Goal: Task Accomplishment & Management: Complete application form

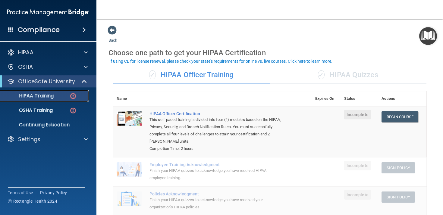
click at [47, 98] on p "HIPAA Training" at bounding box center [29, 96] width 50 height 6
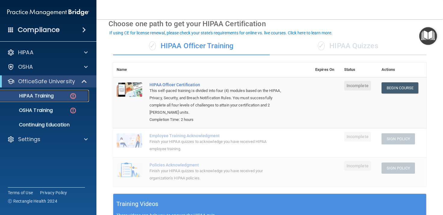
scroll to position [29, 0]
click at [399, 88] on link "Begin Course" at bounding box center [400, 88] width 37 height 11
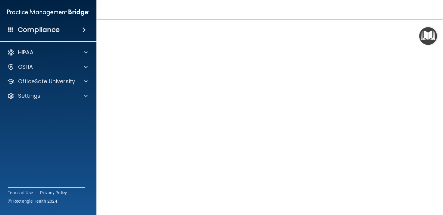
scroll to position [37, 0]
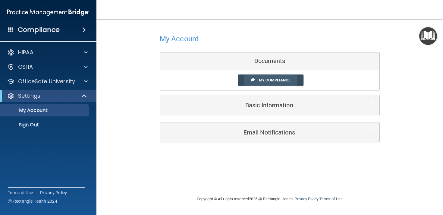
click at [267, 79] on span "My Compliance" at bounding box center [275, 80] width 32 height 5
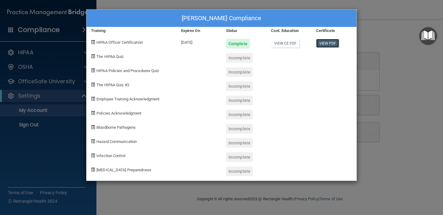
click at [325, 43] on link "View PDF" at bounding box center [327, 43] width 23 height 9
click at [244, 56] on div "Incomplete" at bounding box center [239, 58] width 27 height 10
click at [112, 57] on span "The HIPAA Quiz" at bounding box center [109, 56] width 27 height 5
click at [410, 90] on div "Leanne Troutman's Compliance Training Expires On Status Cont. Education Certifi…" at bounding box center [221, 107] width 443 height 215
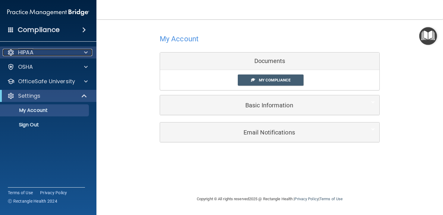
click at [82, 53] on div at bounding box center [84, 52] width 15 height 7
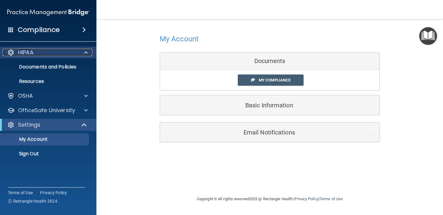
click at [33, 53] on p "HIPAA" at bounding box center [25, 52] width 15 height 7
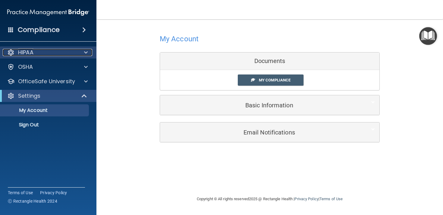
click at [33, 53] on p "HIPAA" at bounding box center [25, 52] width 15 height 7
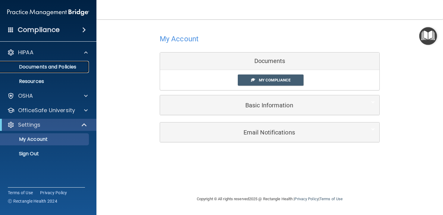
click at [35, 66] on p "Documents and Policies" at bounding box center [45, 67] width 82 height 6
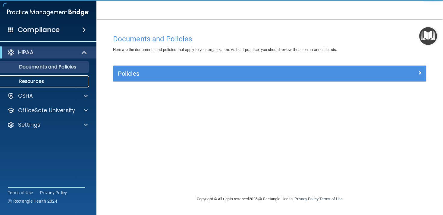
click at [36, 80] on p "Resources" at bounding box center [45, 81] width 82 height 6
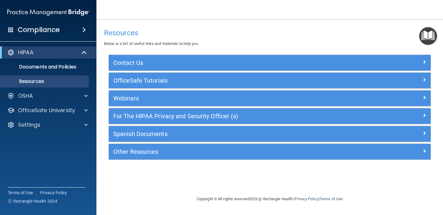
click at [12, 30] on span at bounding box center [10, 29] width 5 height 5
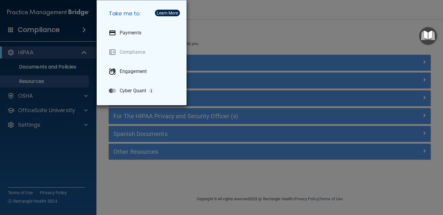
click at [40, 33] on div "Take me to: Payments Compliance Engagement Cyber Quant" at bounding box center [221, 107] width 443 height 215
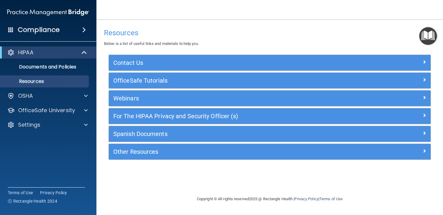
click at [54, 31] on h4 "Compliance" at bounding box center [39, 30] width 42 height 8
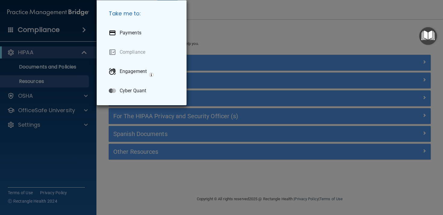
click at [54, 31] on div "Take me to: Payments Compliance Engagement Cyber Quant" at bounding box center [221, 107] width 443 height 215
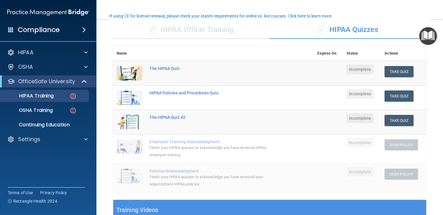
scroll to position [45, 0]
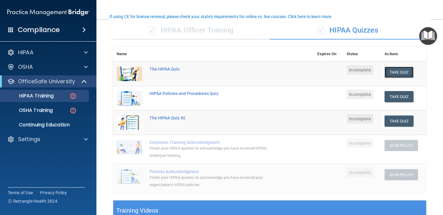
click at [403, 73] on button "Take Quiz" at bounding box center [399, 72] width 29 height 11
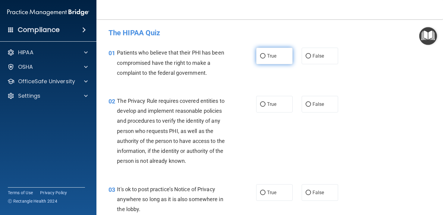
click at [264, 56] on input "True" at bounding box center [262, 56] width 5 height 5
radio input "true"
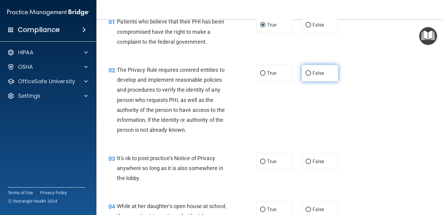
scroll to position [34, 0]
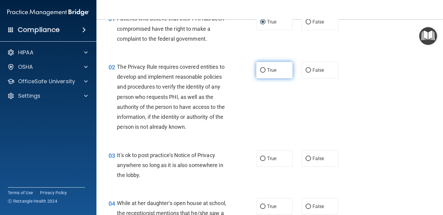
click at [265, 67] on label "True" at bounding box center [274, 70] width 36 height 17
click at [265, 68] on input "True" at bounding box center [262, 70] width 5 height 5
radio input "true"
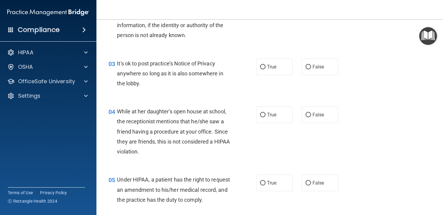
scroll to position [127, 0]
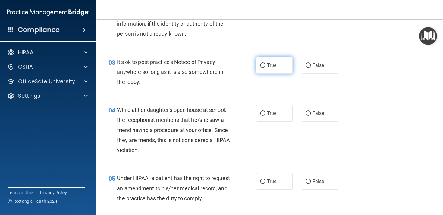
click at [262, 68] on label "True" at bounding box center [274, 65] width 36 height 17
click at [262, 68] on input "True" at bounding box center [262, 65] width 5 height 5
radio input "true"
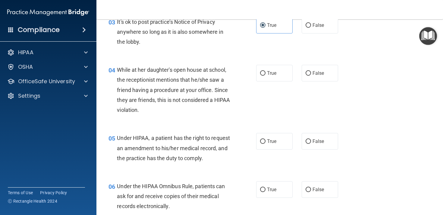
scroll to position [175, 0]
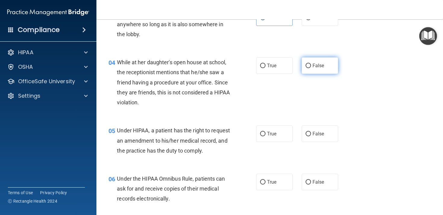
click at [320, 65] on span "False" at bounding box center [319, 66] width 12 height 6
click at [311, 65] on input "False" at bounding box center [308, 66] width 5 height 5
radio input "true"
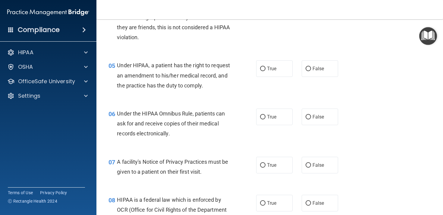
scroll to position [241, 0]
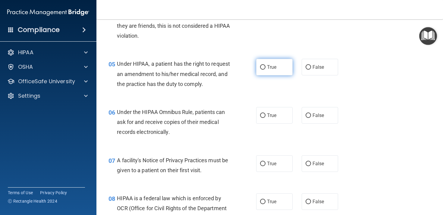
click at [265, 66] on input "True" at bounding box center [262, 67] width 5 height 5
radio input "true"
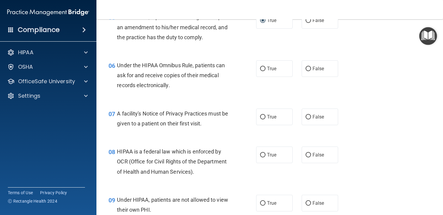
scroll to position [291, 0]
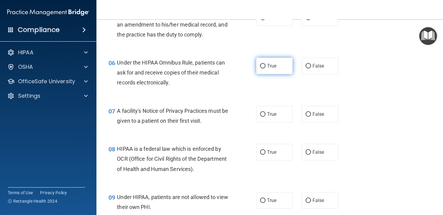
click at [272, 74] on label "True" at bounding box center [274, 66] width 36 height 17
click at [266, 68] on input "True" at bounding box center [262, 66] width 5 height 5
radio input "true"
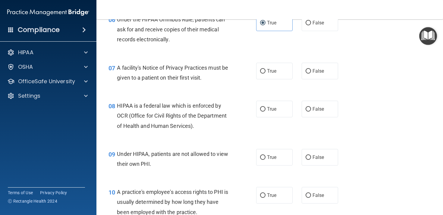
scroll to position [334, 0]
click at [274, 74] on span "True" at bounding box center [271, 71] width 9 height 6
click at [266, 73] on input "True" at bounding box center [262, 71] width 5 height 5
radio input "true"
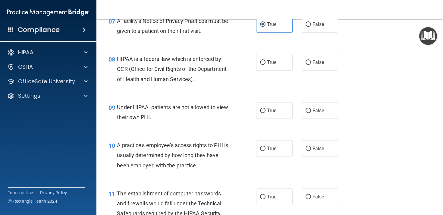
scroll to position [381, 0]
click at [270, 68] on label "True" at bounding box center [274, 61] width 36 height 17
click at [266, 64] on input "True" at bounding box center [262, 62] width 5 height 5
radio input "true"
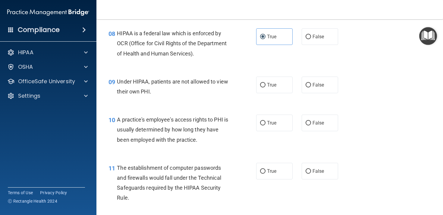
scroll to position [407, 0]
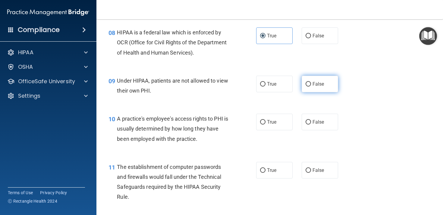
click at [320, 92] on label "False" at bounding box center [320, 84] width 36 height 17
click at [311, 87] on input "False" at bounding box center [308, 84] width 5 height 5
radio input "true"
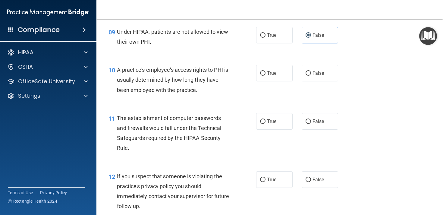
scroll to position [456, 0]
click at [324, 82] on label "False" at bounding box center [320, 73] width 36 height 17
click at [311, 76] on input "False" at bounding box center [308, 73] width 5 height 5
radio input "true"
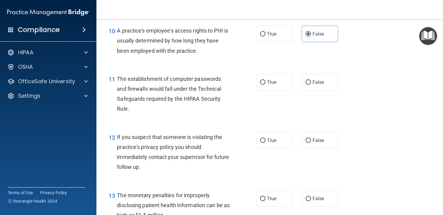
scroll to position [508, 0]
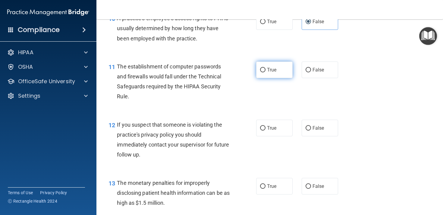
click at [272, 78] on label "True" at bounding box center [274, 69] width 36 height 17
click at [266, 72] on input "True" at bounding box center [262, 70] width 5 height 5
radio input "true"
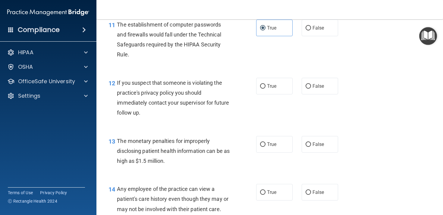
scroll to position [560, 0]
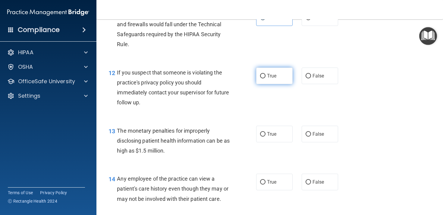
click at [272, 81] on label "True" at bounding box center [274, 76] width 36 height 17
click at [266, 78] on input "True" at bounding box center [262, 76] width 5 height 5
radio input "true"
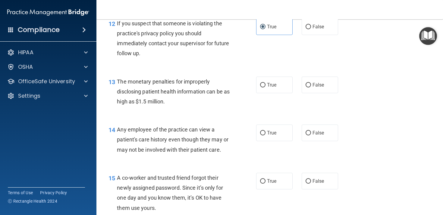
scroll to position [613, 0]
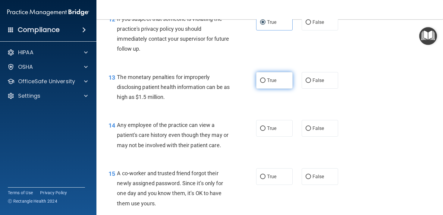
click at [273, 83] on span "True" at bounding box center [271, 80] width 9 height 6
click at [266, 83] on input "True" at bounding box center [262, 80] width 5 height 5
radio input "true"
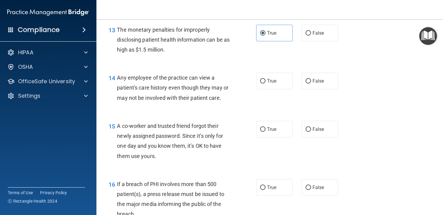
scroll to position [672, 0]
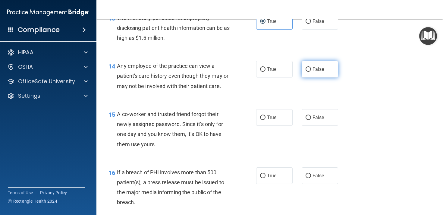
click at [317, 72] on span "False" at bounding box center [319, 69] width 12 height 6
click at [311, 72] on input "False" at bounding box center [308, 69] width 5 height 5
radio input "true"
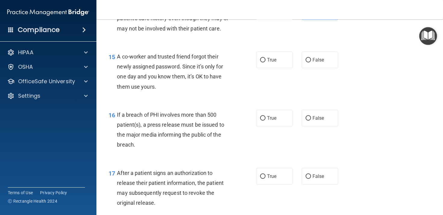
scroll to position [732, 0]
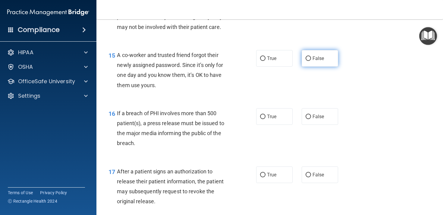
click at [317, 61] on span "False" at bounding box center [319, 58] width 12 height 6
click at [311, 61] on input "False" at bounding box center [308, 58] width 5 height 5
radio input "true"
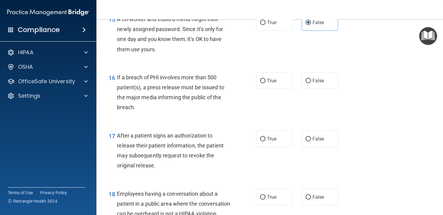
scroll to position [768, 0]
click at [262, 83] on input "True" at bounding box center [262, 80] width 5 height 5
radio input "true"
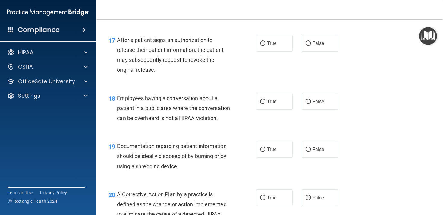
scroll to position [865, 0]
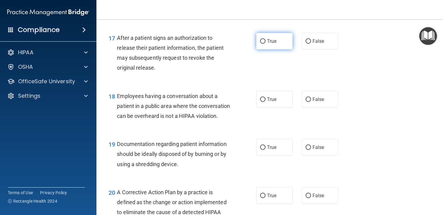
click at [264, 44] on input "True" at bounding box center [262, 41] width 5 height 5
radio input "true"
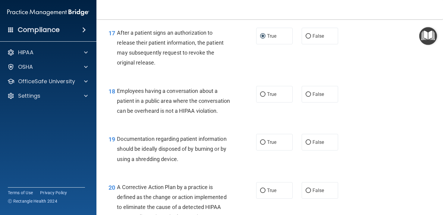
scroll to position [870, 0]
click at [312, 101] on label "False" at bounding box center [320, 94] width 36 height 17
click at [311, 97] on input "False" at bounding box center [308, 95] width 5 height 5
radio input "true"
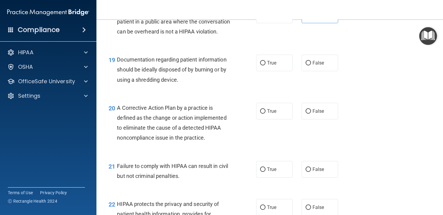
scroll to position [951, 0]
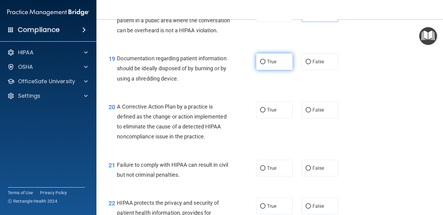
click at [267, 65] on span "True" at bounding box center [271, 62] width 9 height 6
click at [266, 64] on input "True" at bounding box center [262, 62] width 5 height 5
radio input "true"
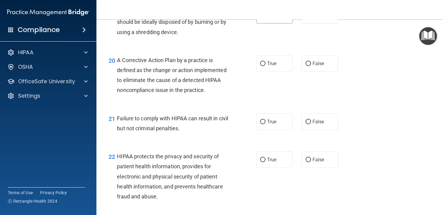
scroll to position [997, 0]
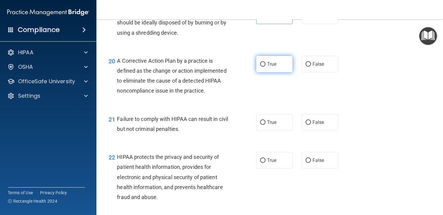
click at [269, 67] on span "True" at bounding box center [271, 64] width 9 height 6
click at [266, 67] on input "True" at bounding box center [262, 64] width 5 height 5
radio input "true"
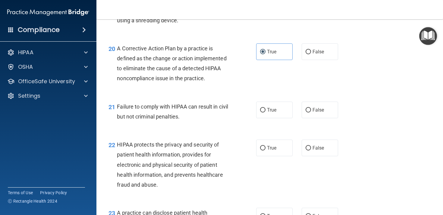
scroll to position [1013, 0]
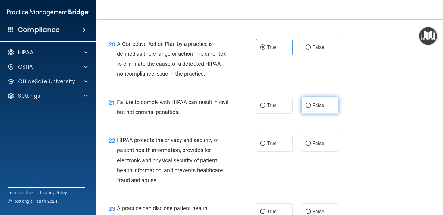
click at [313, 108] on span "False" at bounding box center [319, 105] width 12 height 6
click at [311, 108] on input "False" at bounding box center [308, 105] width 5 height 5
radio input "true"
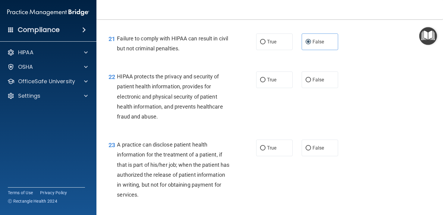
scroll to position [1087, 0]
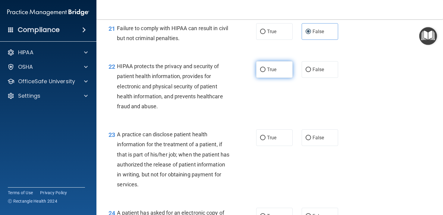
click at [265, 72] on input "True" at bounding box center [262, 70] width 5 height 5
radio input "true"
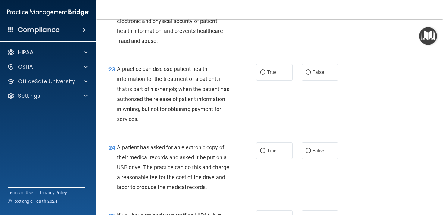
scroll to position [1152, 0]
click at [265, 81] on label "True" at bounding box center [274, 72] width 36 height 17
click at [265, 75] on input "True" at bounding box center [262, 73] width 5 height 5
radio input "true"
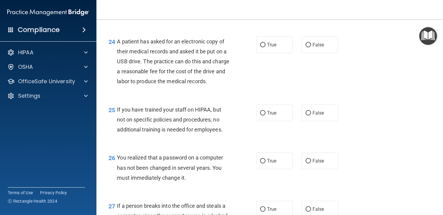
scroll to position [1261, 0]
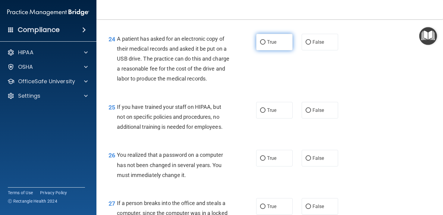
click at [267, 50] on label "True" at bounding box center [274, 42] width 36 height 17
click at [266, 45] on input "True" at bounding box center [262, 42] width 5 height 5
radio input "true"
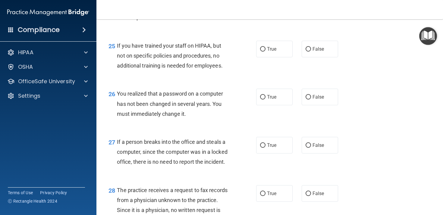
scroll to position [1324, 0]
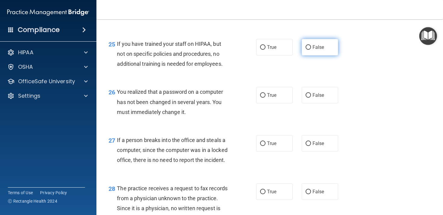
click at [320, 50] on span "False" at bounding box center [319, 47] width 12 height 6
click at [311, 50] on input "False" at bounding box center [308, 47] width 5 height 5
radio input "true"
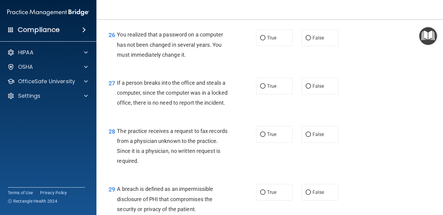
scroll to position [1382, 0]
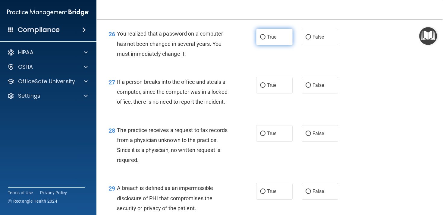
click at [263, 39] on input "True" at bounding box center [262, 37] width 5 height 5
radio input "true"
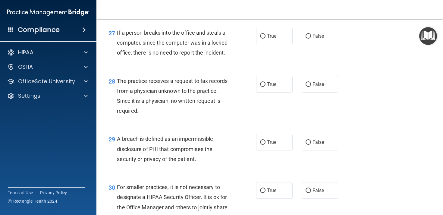
scroll to position [1434, 0]
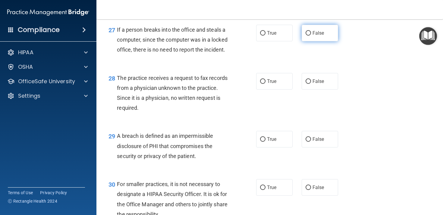
click at [333, 41] on label "False" at bounding box center [320, 33] width 36 height 17
click at [311, 36] on input "False" at bounding box center [308, 33] width 5 height 5
radio input "true"
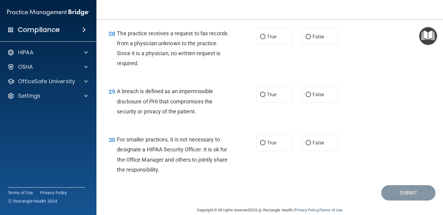
scroll to position [1484, 0]
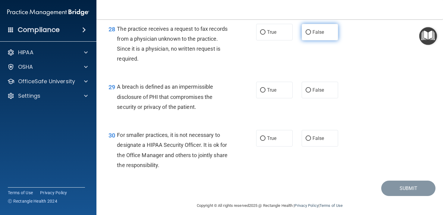
click at [328, 40] on label "False" at bounding box center [320, 32] width 36 height 17
click at [311, 35] on input "False" at bounding box center [308, 32] width 5 height 5
radio input "true"
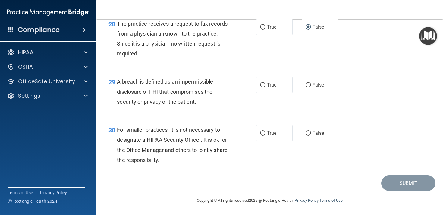
scroll to position [1519, 0]
click at [262, 90] on label "True" at bounding box center [274, 85] width 36 height 17
click at [262, 87] on input "True" at bounding box center [262, 85] width 5 height 5
radio input "true"
click at [320, 134] on span "False" at bounding box center [319, 133] width 12 height 6
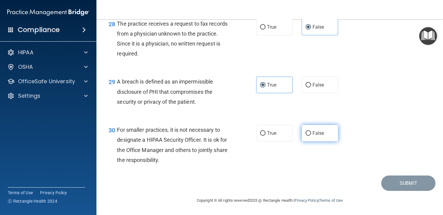
click at [311, 134] on input "False" at bounding box center [308, 133] width 5 height 5
radio input "true"
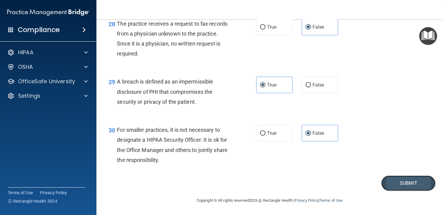
click at [389, 180] on button "Submit" at bounding box center [408, 182] width 54 height 15
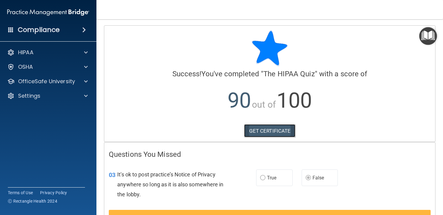
click at [258, 130] on link "GET CERTIFICATE" at bounding box center [270, 130] width 52 height 13
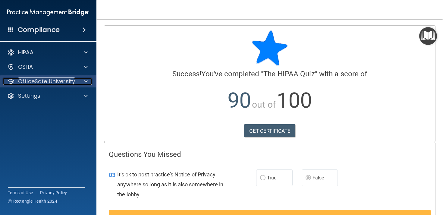
click at [85, 81] on span at bounding box center [86, 81] width 4 height 7
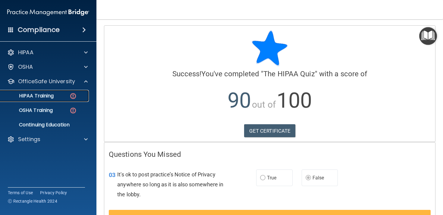
click at [71, 99] on img at bounding box center [73, 96] width 8 height 8
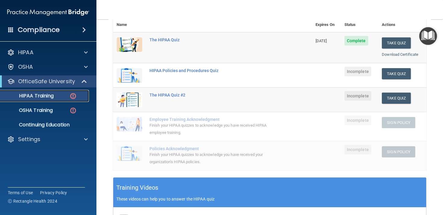
scroll to position [74, 0]
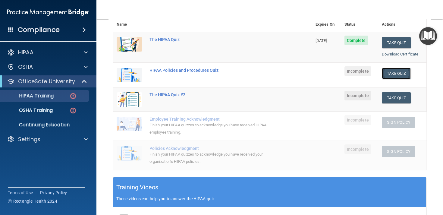
click at [393, 78] on button "Take Quiz" at bounding box center [396, 73] width 29 height 11
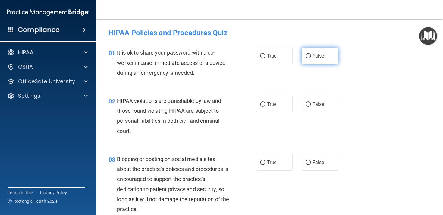
click at [319, 57] on span "False" at bounding box center [319, 56] width 12 height 6
click at [311, 57] on input "False" at bounding box center [308, 56] width 5 height 5
radio input "true"
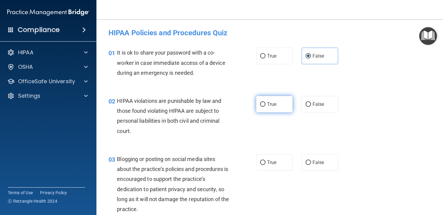
click at [257, 99] on label "True" at bounding box center [274, 104] width 36 height 17
click at [260, 102] on input "True" at bounding box center [262, 104] width 5 height 5
radio input "true"
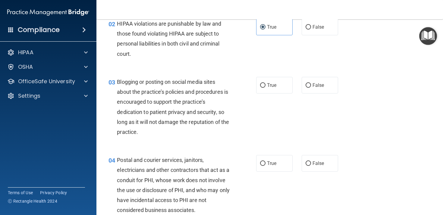
scroll to position [78, 0]
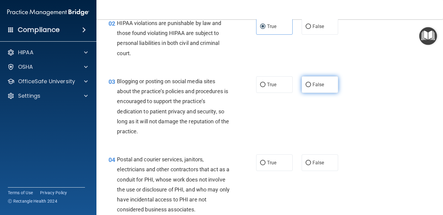
click at [315, 83] on span "False" at bounding box center [319, 85] width 12 height 6
click at [311, 83] on input "False" at bounding box center [308, 85] width 5 height 5
radio input "true"
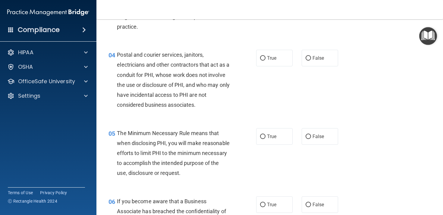
scroll to position [183, 0]
click at [273, 60] on span "True" at bounding box center [271, 58] width 9 height 6
click at [266, 60] on input "True" at bounding box center [262, 58] width 5 height 5
radio input "true"
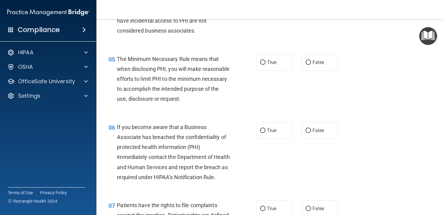
scroll to position [258, 0]
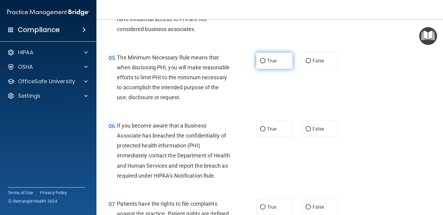
click at [269, 62] on span "True" at bounding box center [271, 61] width 9 height 6
click at [266, 62] on input "True" at bounding box center [262, 61] width 5 height 5
radio input "true"
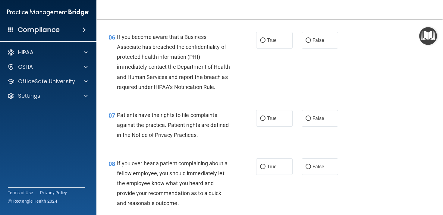
scroll to position [348, 0]
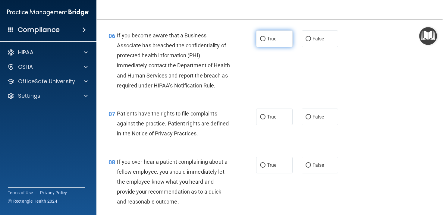
click at [261, 46] on label "True" at bounding box center [274, 38] width 36 height 17
click at [261, 41] on input "True" at bounding box center [262, 39] width 5 height 5
radio input "true"
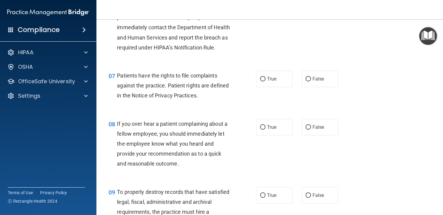
scroll to position [404, 0]
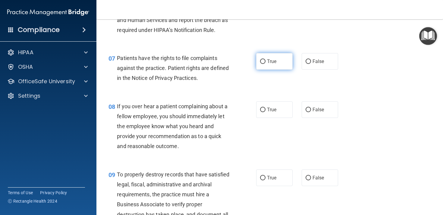
click at [275, 70] on label "True" at bounding box center [274, 61] width 36 height 17
click at [266, 64] on input "True" at bounding box center [262, 61] width 5 height 5
radio input "true"
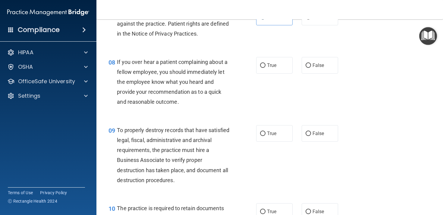
scroll to position [451, 0]
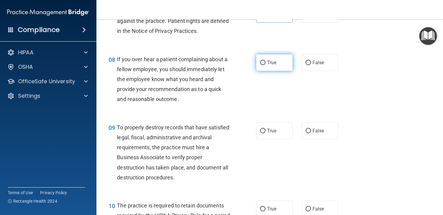
click at [277, 71] on label "True" at bounding box center [274, 62] width 36 height 17
click at [266, 65] on input "True" at bounding box center [262, 63] width 5 height 5
radio input "true"
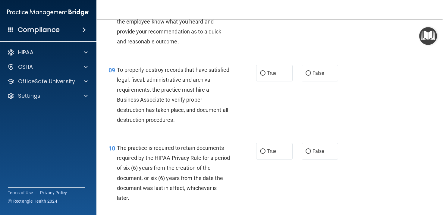
scroll to position [509, 0]
click at [278, 81] on label "True" at bounding box center [274, 73] width 36 height 17
click at [266, 75] on input "True" at bounding box center [262, 73] width 5 height 5
radio input "true"
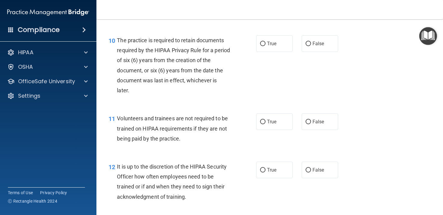
scroll to position [616, 0]
click at [263, 46] on input "True" at bounding box center [262, 43] width 5 height 5
radio input "true"
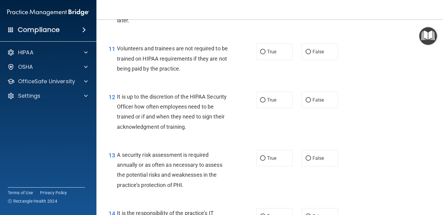
scroll to position [686, 0]
click at [310, 60] on label "False" at bounding box center [320, 51] width 36 height 17
click at [310, 54] on input "False" at bounding box center [308, 51] width 5 height 5
radio input "true"
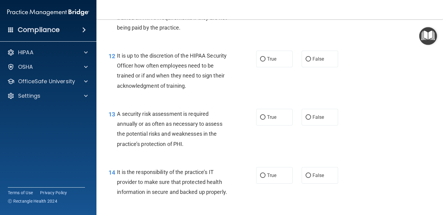
scroll to position [727, 0]
click at [327, 67] on label "False" at bounding box center [320, 58] width 36 height 17
click at [311, 61] on input "False" at bounding box center [308, 59] width 5 height 5
radio input "true"
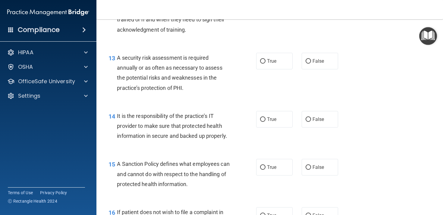
scroll to position [783, 0]
click at [264, 67] on label "True" at bounding box center [274, 60] width 36 height 17
click at [264, 63] on input "True" at bounding box center [262, 61] width 5 height 5
radio input "true"
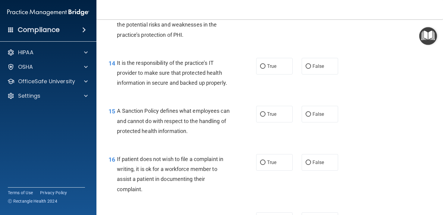
scroll to position [839, 0]
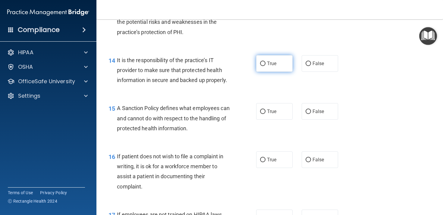
click at [265, 69] on label "True" at bounding box center [274, 63] width 36 height 17
click at [265, 66] on input "True" at bounding box center [262, 63] width 5 height 5
radio input "true"
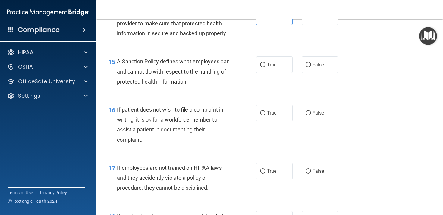
scroll to position [886, 0]
click at [269, 73] on label "True" at bounding box center [274, 64] width 36 height 17
click at [266, 67] on input "True" at bounding box center [262, 64] width 5 height 5
radio input "true"
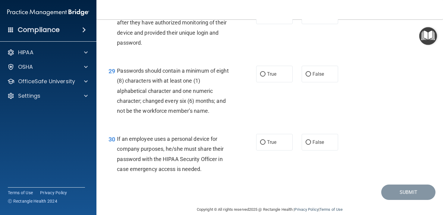
scroll to position [1631, 0]
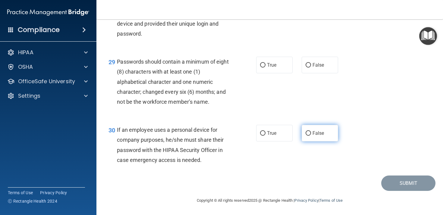
click at [307, 136] on input "False" at bounding box center [308, 133] width 5 height 5
radio input "true"
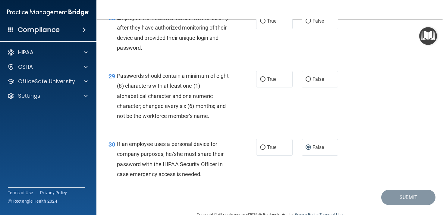
scroll to position [1616, 0]
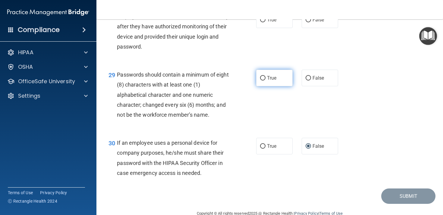
click at [264, 86] on label "True" at bounding box center [274, 78] width 36 height 17
click at [264, 80] on input "True" at bounding box center [262, 78] width 5 height 5
radio input "true"
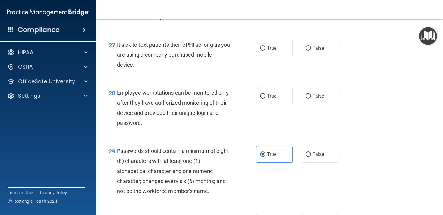
scroll to position [1538, 0]
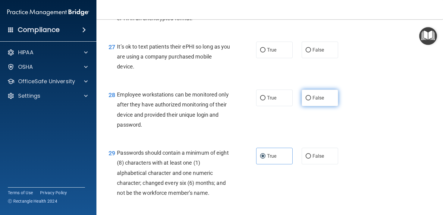
click at [321, 106] on label "False" at bounding box center [320, 98] width 36 height 17
click at [311, 100] on input "False" at bounding box center [308, 98] width 5 height 5
radio input "true"
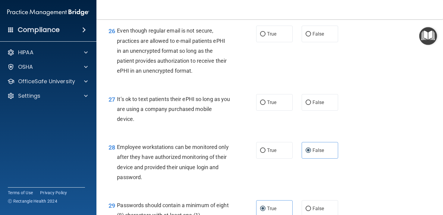
scroll to position [1485, 0]
click at [329, 111] on label "False" at bounding box center [320, 102] width 36 height 17
click at [311, 105] on input "False" at bounding box center [308, 103] width 5 height 5
radio input "true"
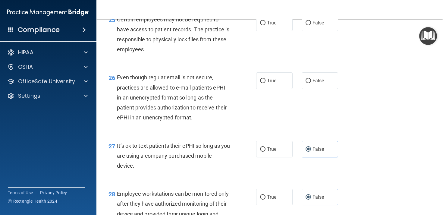
scroll to position [1438, 0]
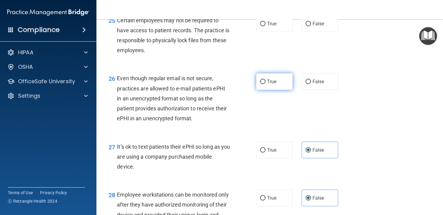
click at [272, 88] on label "True" at bounding box center [274, 81] width 36 height 17
click at [266, 84] on input "True" at bounding box center [262, 82] width 5 height 5
radio input "true"
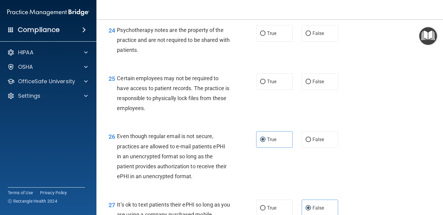
scroll to position [1379, 0]
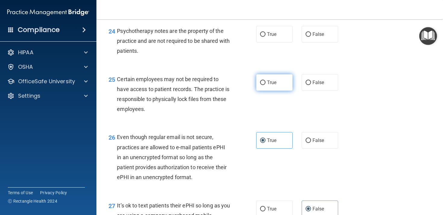
click at [268, 85] on span "True" at bounding box center [271, 83] width 9 height 6
click at [266, 85] on input "True" at bounding box center [262, 82] width 5 height 5
radio input "true"
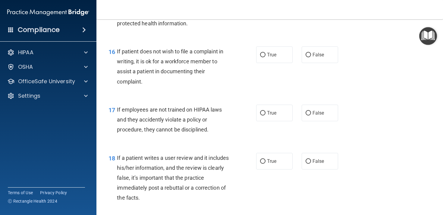
scroll to position [957, 0]
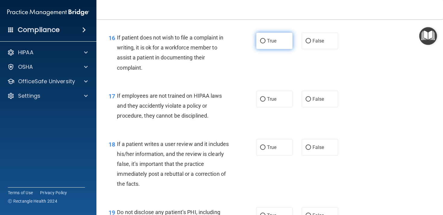
click at [259, 49] on label "True" at bounding box center [274, 41] width 36 height 17
click at [260, 43] on input "True" at bounding box center [262, 41] width 5 height 5
radio input "true"
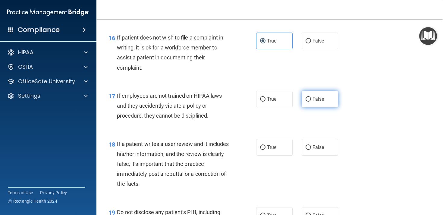
click at [322, 107] on label "False" at bounding box center [320, 99] width 36 height 17
click at [311, 102] on input "False" at bounding box center [308, 99] width 5 height 5
radio input "true"
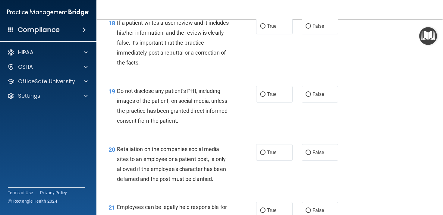
scroll to position [1078, 0]
click at [324, 29] on span "False" at bounding box center [319, 27] width 12 height 6
click at [311, 29] on input "False" at bounding box center [308, 26] width 5 height 5
radio input "true"
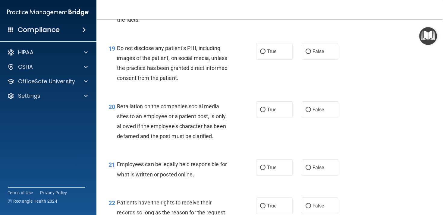
scroll to position [1129, 0]
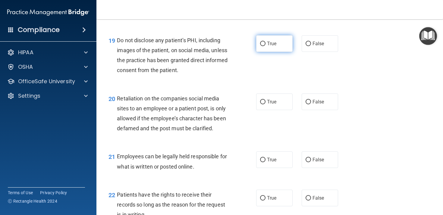
click at [272, 46] on span "True" at bounding box center [271, 44] width 9 height 6
click at [266, 46] on input "True" at bounding box center [262, 44] width 5 height 5
radio input "true"
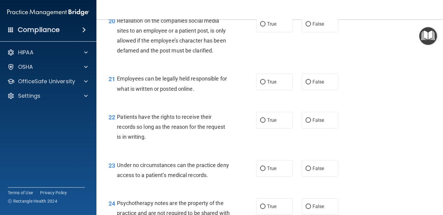
scroll to position [1207, 0]
click at [323, 33] on label "False" at bounding box center [320, 24] width 36 height 17
click at [311, 27] on input "False" at bounding box center [308, 24] width 5 height 5
radio input "true"
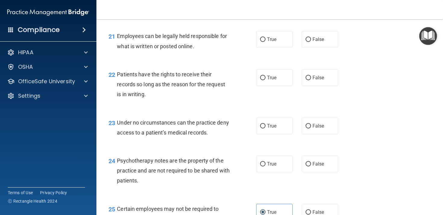
scroll to position [1253, 0]
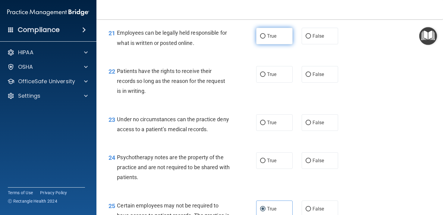
click at [273, 39] on span "True" at bounding box center [271, 36] width 9 height 6
click at [266, 39] on input "True" at bounding box center [262, 36] width 5 height 5
radio input "true"
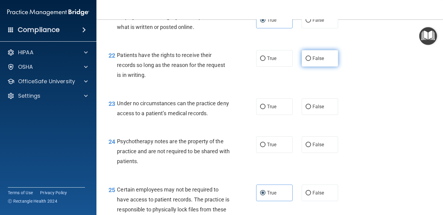
scroll to position [1275, 0]
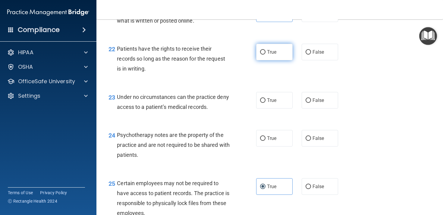
click at [275, 55] on span "True" at bounding box center [271, 52] width 9 height 6
click at [266, 55] on input "True" at bounding box center [262, 52] width 5 height 5
radio input "true"
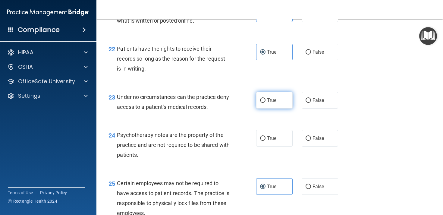
click at [280, 109] on label "True" at bounding box center [274, 100] width 36 height 17
click at [266, 103] on input "True" at bounding box center [262, 100] width 5 height 5
radio input "true"
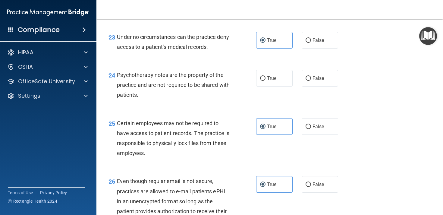
scroll to position [1335, 0]
click at [316, 43] on span "False" at bounding box center [319, 41] width 12 height 6
click at [311, 43] on input "False" at bounding box center [308, 41] width 5 height 5
radio input "true"
radio input "false"
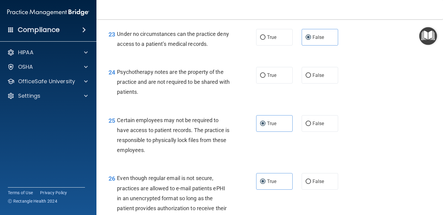
scroll to position [1339, 0]
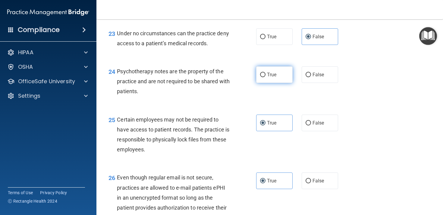
click at [272, 77] on span "True" at bounding box center [271, 75] width 9 height 6
click at [266, 77] on input "True" at bounding box center [262, 75] width 5 height 5
radio input "true"
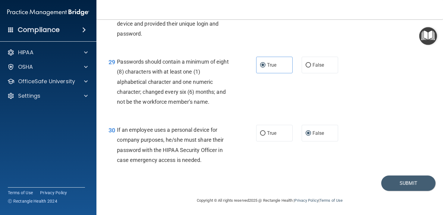
scroll to position [1639, 0]
click at [399, 183] on button "Submit" at bounding box center [408, 182] width 54 height 15
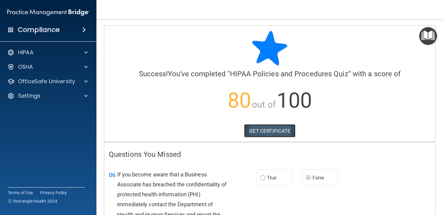
click at [279, 132] on link "GET CERTIFICATE" at bounding box center [270, 130] width 52 height 13
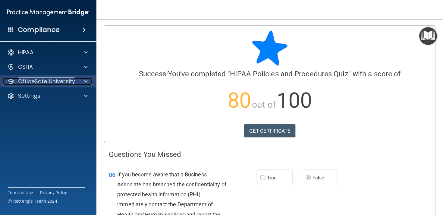
click at [87, 80] on span at bounding box center [86, 81] width 4 height 7
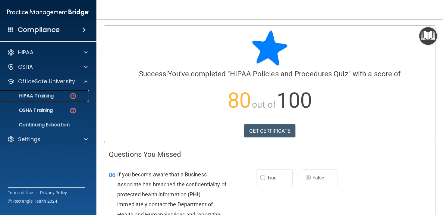
click at [58, 99] on div "HIPAA Training" at bounding box center [45, 96] width 82 height 6
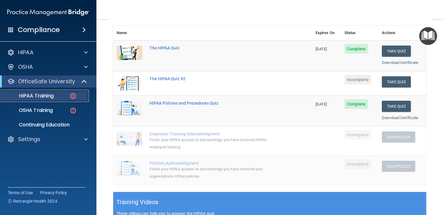
scroll to position [65, 0]
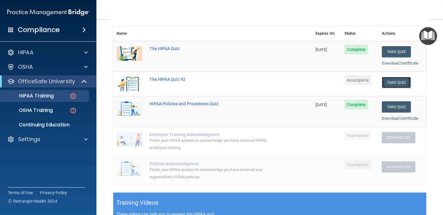
click at [400, 83] on button "Take Quiz" at bounding box center [396, 82] width 29 height 11
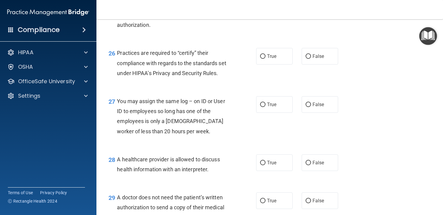
scroll to position [1489, 0]
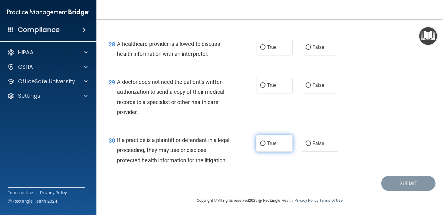
click at [266, 143] on label "True" at bounding box center [274, 143] width 36 height 17
click at [266, 143] on input "True" at bounding box center [262, 143] width 5 height 5
radio input "true"
click at [269, 83] on span "True" at bounding box center [271, 85] width 9 height 6
click at [266, 83] on input "True" at bounding box center [262, 85] width 5 height 5
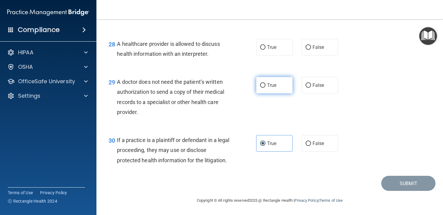
radio input "true"
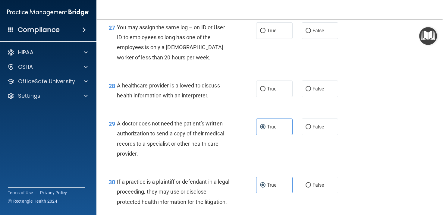
scroll to position [1437, 0]
click at [283, 97] on label "True" at bounding box center [274, 89] width 36 height 17
click at [266, 92] on input "True" at bounding box center [262, 89] width 5 height 5
radio input "true"
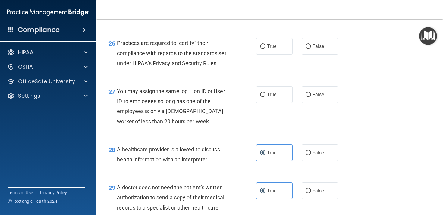
scroll to position [1371, 0]
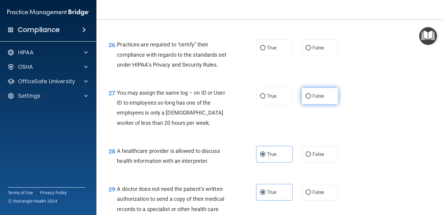
click at [320, 99] on span "False" at bounding box center [319, 96] width 12 height 6
click at [311, 99] on input "False" at bounding box center [308, 96] width 5 height 5
radio input "true"
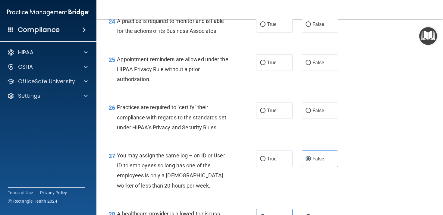
scroll to position [1308, 0]
click at [281, 119] on label "True" at bounding box center [274, 110] width 36 height 17
click at [266, 113] on input "True" at bounding box center [262, 111] width 5 height 5
radio input "true"
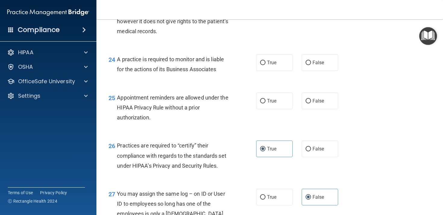
scroll to position [1267, 0]
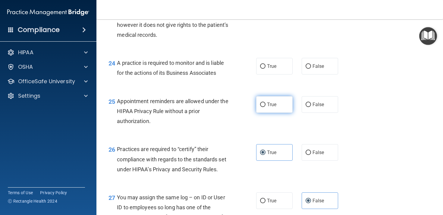
click at [274, 107] on span "True" at bounding box center [271, 105] width 9 height 6
click at [266, 107] on input "True" at bounding box center [262, 104] width 5 height 5
radio input "true"
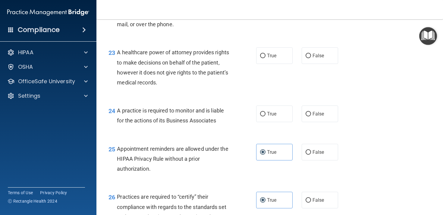
scroll to position [1219, 0]
click at [276, 117] on span "True" at bounding box center [271, 115] width 9 height 6
click at [266, 117] on input "True" at bounding box center [262, 114] width 5 height 5
radio input "true"
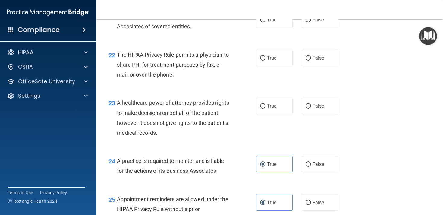
scroll to position [1167, 0]
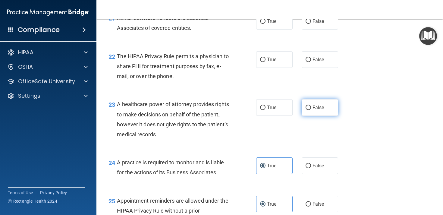
click at [324, 114] on label "False" at bounding box center [320, 107] width 36 height 17
click at [311, 110] on input "False" at bounding box center [308, 107] width 5 height 5
radio input "true"
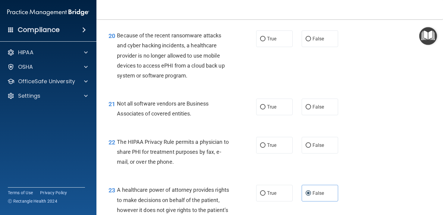
scroll to position [1082, 0]
click at [276, 154] on label "True" at bounding box center [274, 145] width 36 height 17
click at [266, 148] on input "True" at bounding box center [262, 145] width 5 height 5
radio input "true"
click at [260, 110] on label "True" at bounding box center [274, 107] width 36 height 17
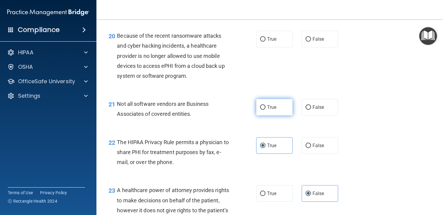
click at [260, 110] on input "True" at bounding box center [262, 107] width 5 height 5
radio input "true"
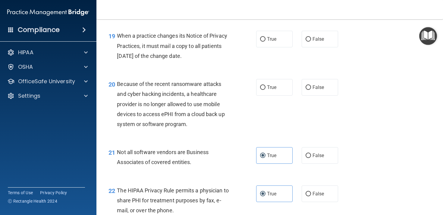
scroll to position [1032, 0]
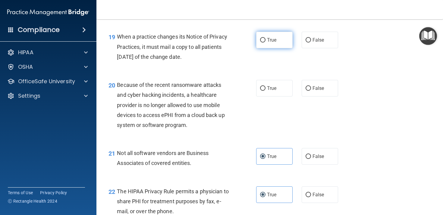
click at [272, 43] on span "True" at bounding box center [271, 40] width 9 height 6
click at [266, 43] on input "True" at bounding box center [262, 40] width 5 height 5
radio input "true"
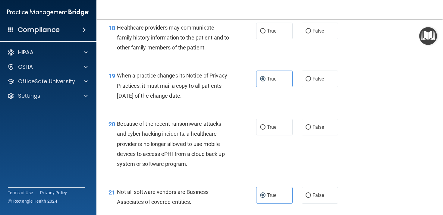
scroll to position [998, 0]
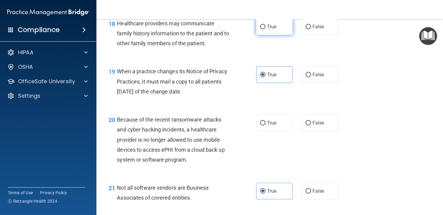
click at [283, 35] on label "True" at bounding box center [274, 26] width 36 height 17
click at [266, 29] on input "True" at bounding box center [262, 27] width 5 height 5
radio input "true"
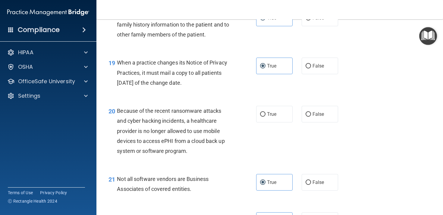
scroll to position [1010, 0]
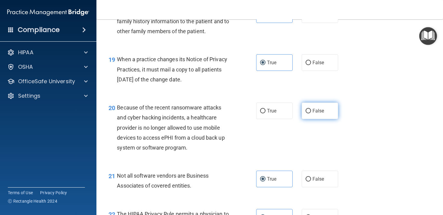
click at [326, 119] on label "False" at bounding box center [320, 110] width 36 height 17
click at [311, 113] on input "False" at bounding box center [308, 111] width 5 height 5
radio input "true"
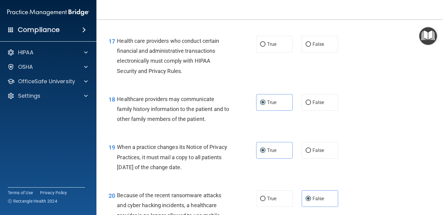
scroll to position [922, 0]
click at [317, 155] on label "False" at bounding box center [320, 150] width 36 height 17
click at [311, 153] on input "False" at bounding box center [308, 151] width 5 height 5
radio input "true"
radio input "false"
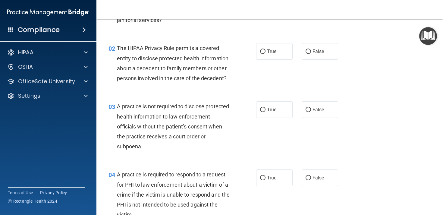
scroll to position [0, 0]
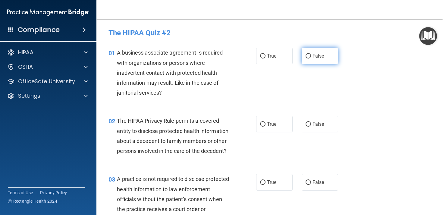
click at [320, 59] on label "False" at bounding box center [320, 56] width 36 height 17
click at [311, 58] on input "False" at bounding box center [308, 56] width 5 height 5
radio input "true"
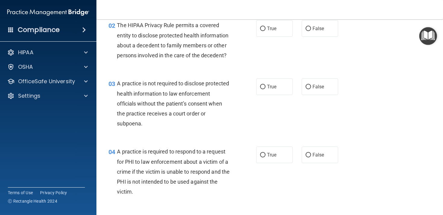
scroll to position [94, 0]
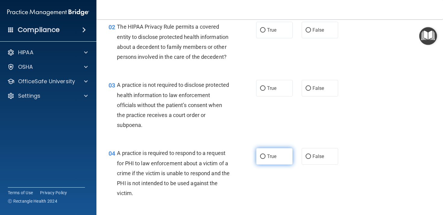
click at [267, 156] on span "True" at bounding box center [271, 156] width 9 height 6
click at [266, 156] on input "True" at bounding box center [262, 156] width 5 height 5
radio input "true"
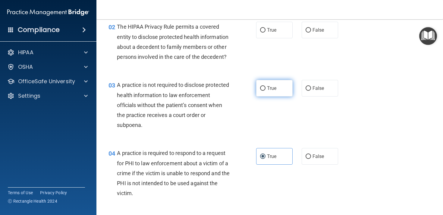
click at [271, 92] on label "True" at bounding box center [274, 88] width 36 height 17
click at [266, 91] on input "True" at bounding box center [262, 88] width 5 height 5
radio input "true"
click at [311, 92] on label "False" at bounding box center [320, 88] width 36 height 17
click at [311, 91] on input "False" at bounding box center [308, 88] width 5 height 5
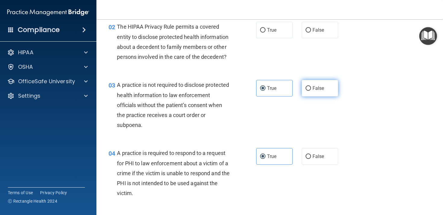
radio input "true"
radio input "false"
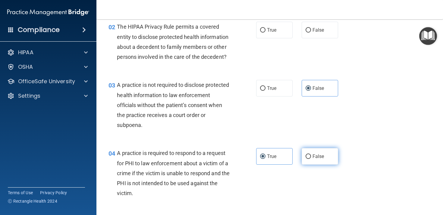
click at [315, 152] on label "False" at bounding box center [320, 156] width 36 height 17
click at [311, 154] on input "False" at bounding box center [308, 156] width 5 height 5
radio input "true"
radio input "false"
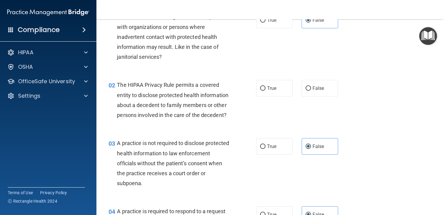
scroll to position [34, 0]
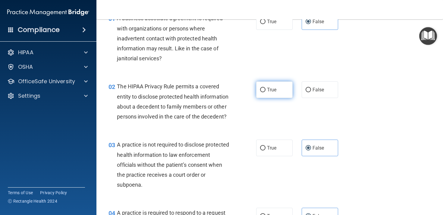
click at [273, 87] on span "True" at bounding box center [271, 90] width 9 height 6
click at [266, 88] on input "True" at bounding box center [262, 90] width 5 height 5
radio input "true"
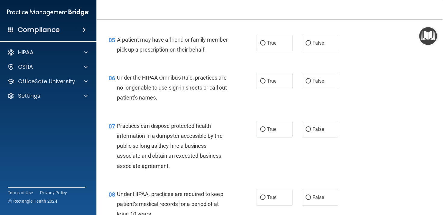
scroll to position [276, 0]
click at [315, 45] on label "False" at bounding box center [320, 42] width 36 height 17
click at [311, 45] on input "False" at bounding box center [308, 42] width 5 height 5
radio input "true"
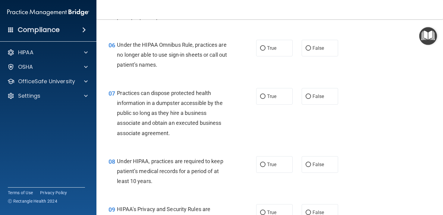
scroll to position [310, 0]
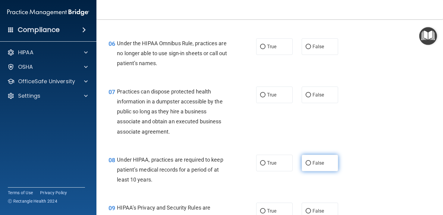
click at [325, 161] on label "False" at bounding box center [320, 163] width 36 height 17
click at [311, 161] on input "False" at bounding box center [308, 163] width 5 height 5
radio input "true"
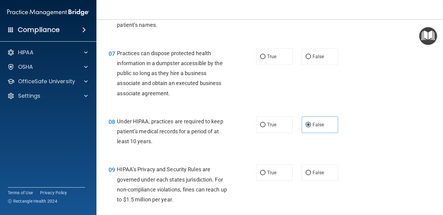
scroll to position [349, 0]
click at [261, 173] on input "True" at bounding box center [262, 172] width 5 height 5
radio input "true"
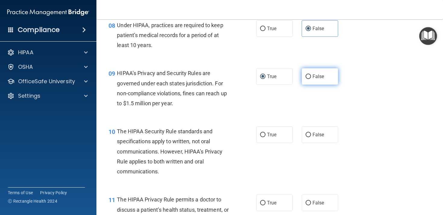
scroll to position [446, 0]
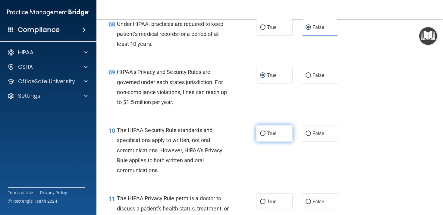
click at [268, 135] on span "True" at bounding box center [271, 134] width 9 height 6
click at [266, 135] on input "True" at bounding box center [262, 133] width 5 height 5
radio input "true"
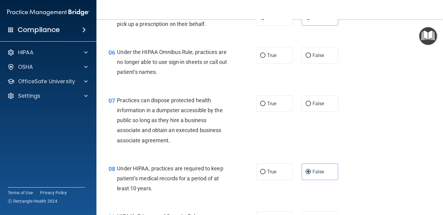
scroll to position [305, 0]
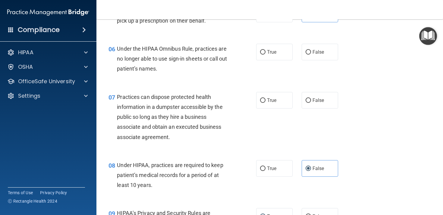
click at [301, 55] on div "True False" at bounding box center [299, 52] width 87 height 17
click at [321, 55] on span "False" at bounding box center [319, 52] width 12 height 6
click at [311, 55] on input "False" at bounding box center [308, 52] width 5 height 5
radio input "true"
click at [328, 99] on label "False" at bounding box center [320, 100] width 36 height 17
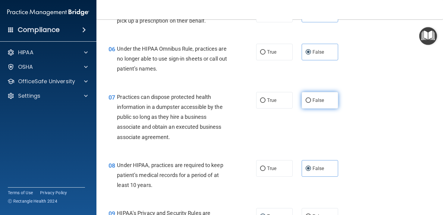
click at [311, 99] on input "False" at bounding box center [308, 100] width 5 height 5
radio input "true"
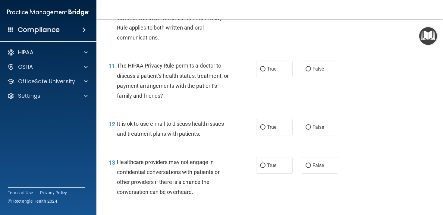
scroll to position [588, 0]
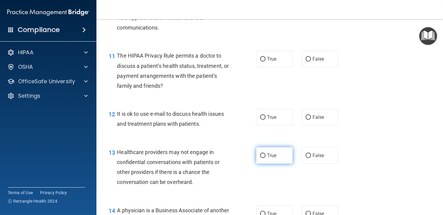
click at [268, 159] on label "True" at bounding box center [274, 155] width 36 height 17
click at [266, 158] on input "True" at bounding box center [262, 155] width 5 height 5
radio input "true"
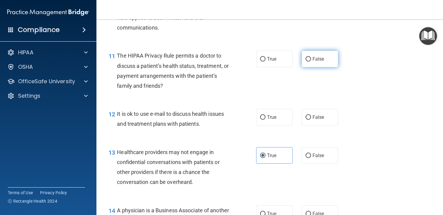
click at [313, 61] on span "False" at bounding box center [319, 59] width 12 height 6
click at [311, 61] on input "False" at bounding box center [308, 59] width 5 height 5
radio input "true"
click at [271, 120] on label "True" at bounding box center [274, 117] width 36 height 17
click at [266, 120] on input "True" at bounding box center [262, 117] width 5 height 5
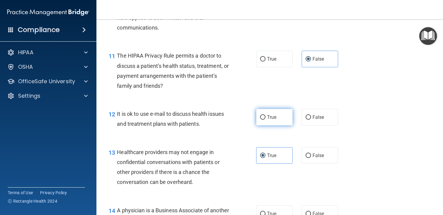
radio input "true"
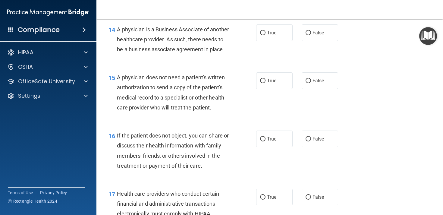
scroll to position [769, 0]
click at [325, 34] on label "False" at bounding box center [320, 33] width 36 height 17
click at [311, 34] on input "False" at bounding box center [308, 33] width 5 height 5
radio input "true"
click at [285, 90] on label "True" at bounding box center [274, 81] width 36 height 17
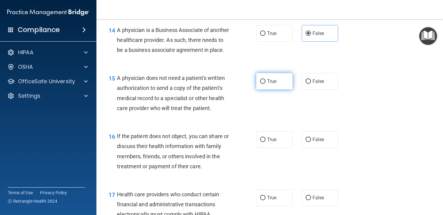
click at [266, 84] on input "True" at bounding box center [262, 81] width 5 height 5
radio input "true"
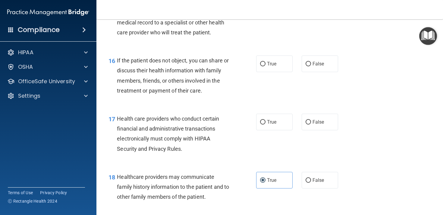
scroll to position [845, 0]
click at [275, 66] on span "True" at bounding box center [271, 64] width 9 height 6
click at [266, 66] on input "True" at bounding box center [262, 63] width 5 height 5
radio input "true"
click at [271, 124] on span "True" at bounding box center [271, 122] width 9 height 6
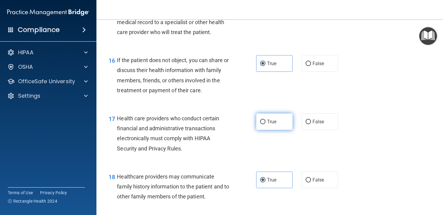
click at [266, 124] on input "True" at bounding box center [262, 122] width 5 height 5
radio input "true"
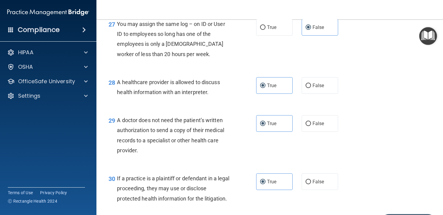
scroll to position [1489, 0]
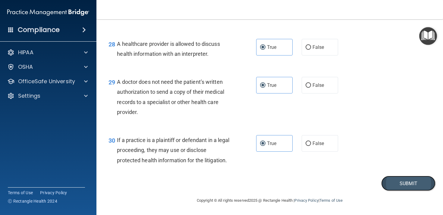
click at [398, 184] on button "Submit" at bounding box center [408, 183] width 54 height 15
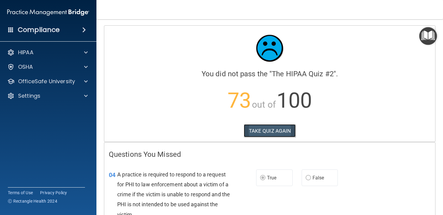
click at [258, 130] on button "TAKE QUIZ AGAIN" at bounding box center [270, 130] width 52 height 13
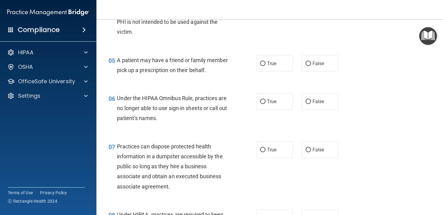
scroll to position [255, 0]
click at [327, 71] on label "False" at bounding box center [320, 64] width 36 height 17
click at [311, 67] on input "False" at bounding box center [308, 64] width 5 height 5
radio input "true"
click at [326, 100] on label "False" at bounding box center [320, 102] width 36 height 17
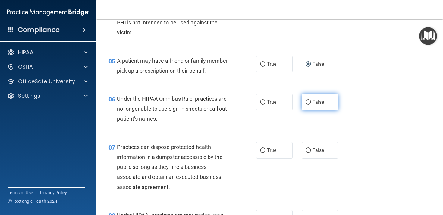
click at [311, 100] on input "False" at bounding box center [308, 102] width 5 height 5
radio input "true"
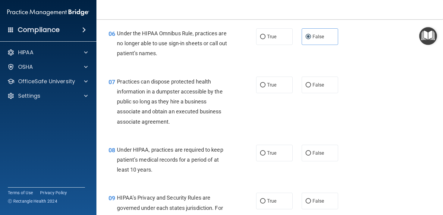
scroll to position [333, 0]
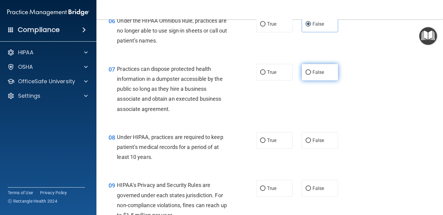
click at [330, 72] on label "False" at bounding box center [320, 72] width 36 height 17
click at [311, 72] on input "False" at bounding box center [308, 72] width 5 height 5
radio input "true"
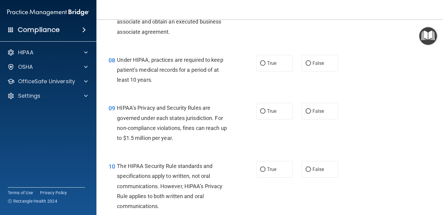
scroll to position [411, 0]
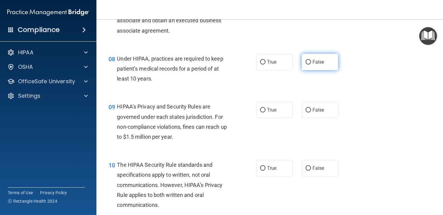
click at [327, 62] on label "False" at bounding box center [320, 62] width 36 height 17
click at [311, 62] on input "False" at bounding box center [308, 62] width 5 height 5
radio input "true"
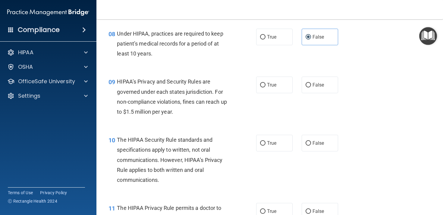
scroll to position [436, 0]
click at [257, 88] on label "True" at bounding box center [274, 84] width 36 height 17
click at [260, 87] on input "True" at bounding box center [262, 85] width 5 height 5
radio input "true"
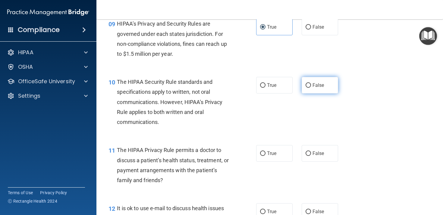
scroll to position [495, 0]
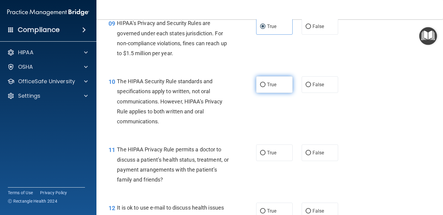
click at [274, 89] on label "True" at bounding box center [274, 84] width 36 height 17
click at [266, 87] on input "True" at bounding box center [262, 85] width 5 height 5
radio input "true"
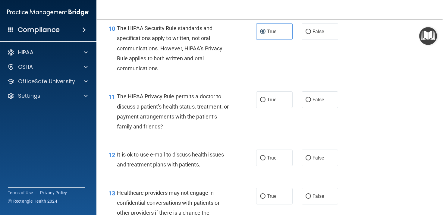
scroll to position [554, 0]
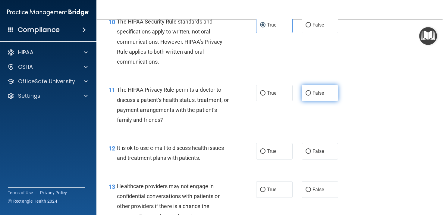
click at [312, 95] on label "False" at bounding box center [320, 93] width 36 height 17
click at [311, 95] on input "False" at bounding box center [308, 93] width 5 height 5
radio input "true"
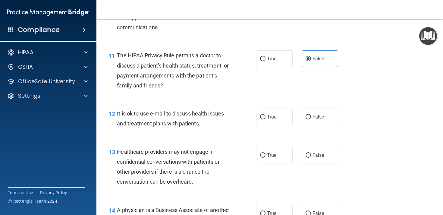
scroll to position [590, 0]
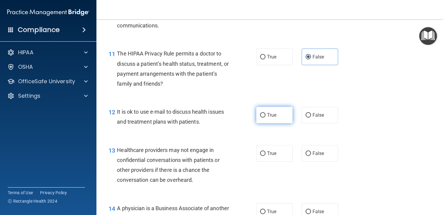
click at [271, 115] on span "True" at bounding box center [271, 115] width 9 height 6
click at [266, 115] on input "True" at bounding box center [262, 115] width 5 height 5
radio input "true"
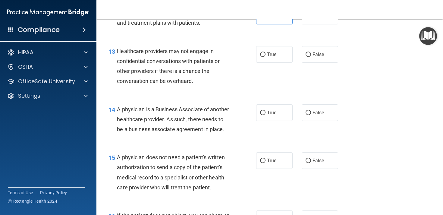
scroll to position [691, 0]
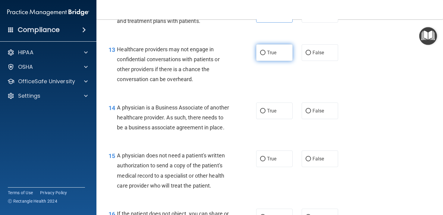
click at [271, 53] on span "True" at bounding box center [271, 53] width 9 height 6
click at [266, 53] on input "True" at bounding box center [262, 53] width 5 height 5
radio input "true"
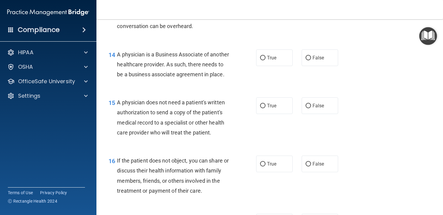
scroll to position [745, 0]
click at [317, 60] on span "False" at bounding box center [319, 58] width 12 height 6
click at [311, 60] on input "False" at bounding box center [308, 57] width 5 height 5
radio input "true"
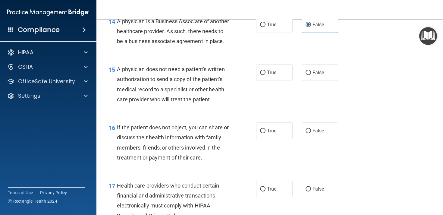
scroll to position [784, 0]
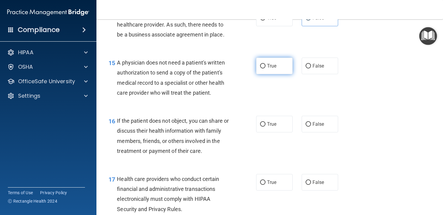
click at [267, 69] on span "True" at bounding box center [271, 66] width 9 height 6
click at [266, 68] on input "True" at bounding box center [262, 66] width 5 height 5
radio input "true"
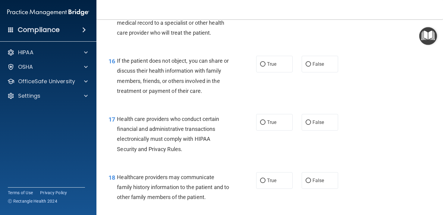
scroll to position [845, 0]
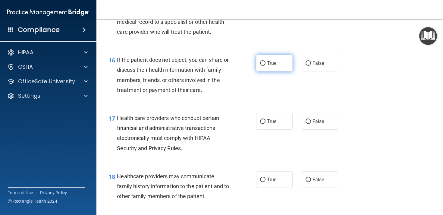
click at [266, 71] on label "True" at bounding box center [274, 63] width 36 height 17
click at [266, 66] on input "True" at bounding box center [262, 63] width 5 height 5
radio input "true"
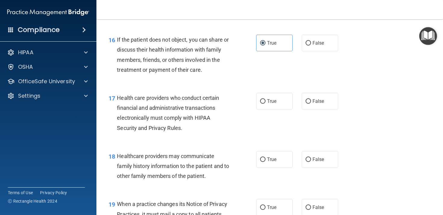
scroll to position [884, 0]
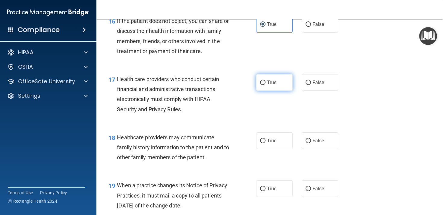
click at [279, 91] on label "True" at bounding box center [274, 82] width 36 height 17
click at [266, 85] on input "True" at bounding box center [262, 82] width 5 height 5
radio input "true"
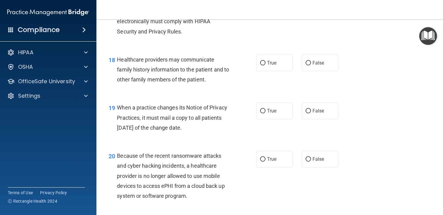
scroll to position [962, 0]
click at [267, 65] on span "True" at bounding box center [271, 63] width 9 height 6
click at [266, 65] on input "True" at bounding box center [262, 63] width 5 height 5
radio input "true"
click at [327, 119] on label "False" at bounding box center [320, 110] width 36 height 17
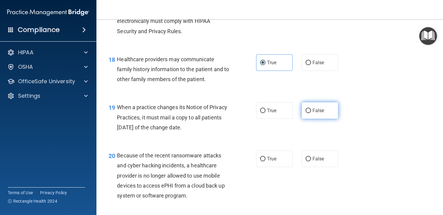
click at [311, 113] on input "False" at bounding box center [308, 111] width 5 height 5
radio input "true"
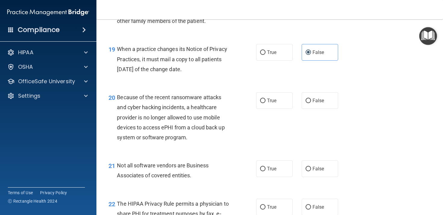
scroll to position [1039, 0]
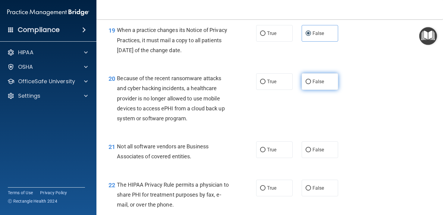
click at [323, 84] on span "False" at bounding box center [319, 82] width 12 height 6
click at [311, 84] on input "False" at bounding box center [308, 82] width 5 height 5
radio input "true"
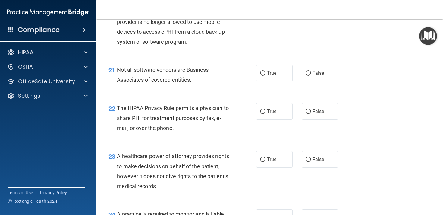
scroll to position [1120, 0]
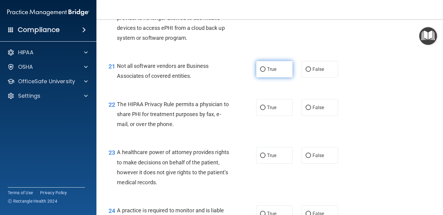
click at [269, 77] on label "True" at bounding box center [274, 69] width 36 height 17
click at [266, 72] on input "True" at bounding box center [262, 69] width 5 height 5
radio input "true"
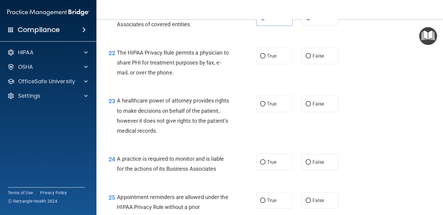
scroll to position [1172, 0]
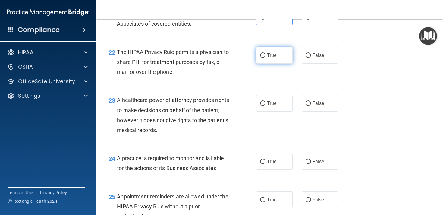
click at [278, 64] on label "True" at bounding box center [274, 55] width 36 height 17
click at [266, 58] on input "True" at bounding box center [262, 55] width 5 height 5
radio input "true"
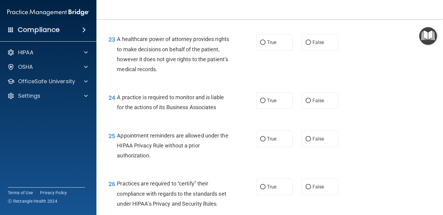
scroll to position [1233, 0]
click at [315, 45] on span "False" at bounding box center [319, 42] width 12 height 6
click at [311, 45] on input "False" at bounding box center [308, 42] width 5 height 5
radio input "true"
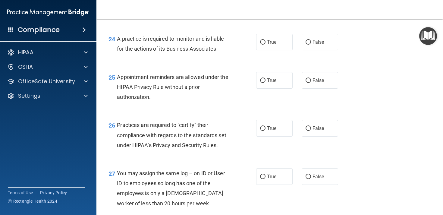
scroll to position [1296, 0]
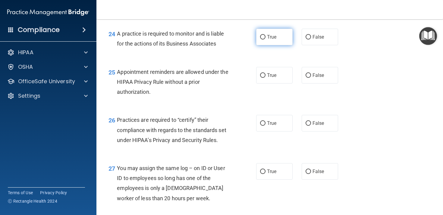
click at [279, 45] on label "True" at bounding box center [274, 37] width 36 height 17
click at [266, 39] on input "True" at bounding box center [262, 37] width 5 height 5
radio input "true"
click at [278, 83] on label "True" at bounding box center [274, 75] width 36 height 17
click at [266, 78] on input "True" at bounding box center [262, 75] width 5 height 5
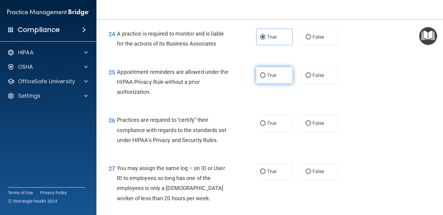
radio input "true"
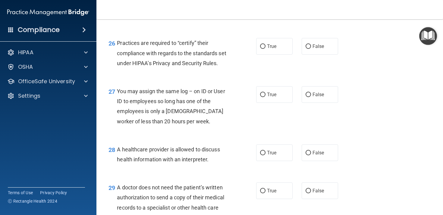
scroll to position [1382, 0]
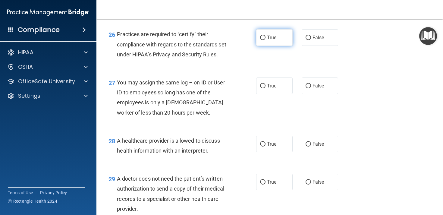
click at [270, 40] on span "True" at bounding box center [271, 38] width 9 height 6
click at [266, 40] on input "True" at bounding box center [262, 38] width 5 height 5
radio input "true"
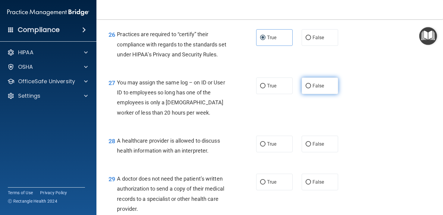
click at [320, 94] on label "False" at bounding box center [320, 85] width 36 height 17
click at [311, 88] on input "False" at bounding box center [308, 86] width 5 height 5
radio input "true"
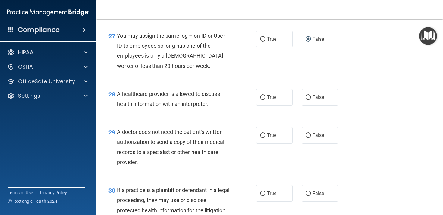
scroll to position [1433, 0]
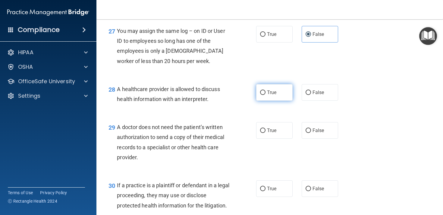
click at [266, 101] on label "True" at bounding box center [274, 92] width 36 height 17
click at [266, 95] on input "True" at bounding box center [262, 92] width 5 height 5
radio input "true"
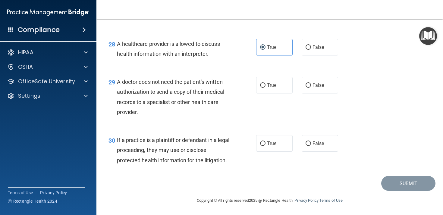
scroll to position [1489, 0]
click at [278, 87] on label "True" at bounding box center [274, 85] width 36 height 17
click at [266, 87] on input "True" at bounding box center [262, 85] width 5 height 5
radio input "true"
click at [273, 143] on span "True" at bounding box center [271, 143] width 9 height 6
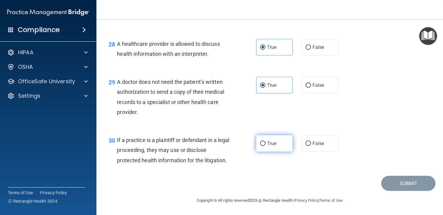
click at [266, 143] on input "True" at bounding box center [262, 143] width 5 height 5
radio input "true"
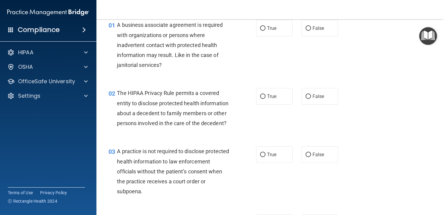
scroll to position [27, 0]
click at [313, 25] on label "False" at bounding box center [320, 28] width 36 height 17
click at [311, 27] on input "False" at bounding box center [308, 29] width 5 height 5
radio input "true"
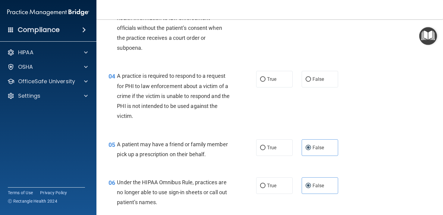
scroll to position [171, 0]
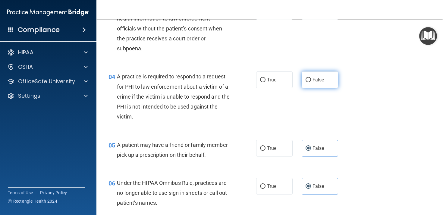
click at [321, 82] on span "False" at bounding box center [319, 80] width 12 height 6
click at [311, 82] on input "False" at bounding box center [308, 80] width 5 height 5
radio input "true"
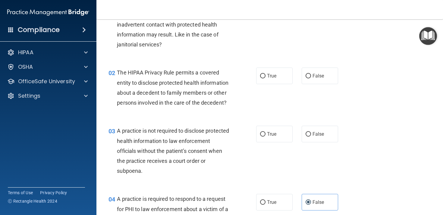
scroll to position [49, 0]
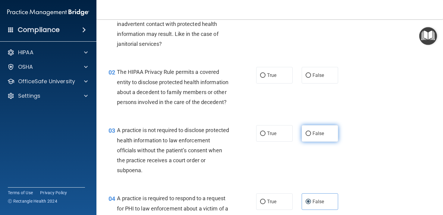
click at [327, 137] on label "False" at bounding box center [320, 133] width 36 height 17
click at [311, 136] on input "False" at bounding box center [308, 133] width 5 height 5
radio input "true"
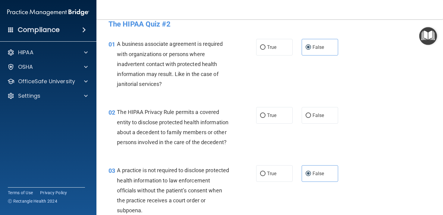
scroll to position [11, 0]
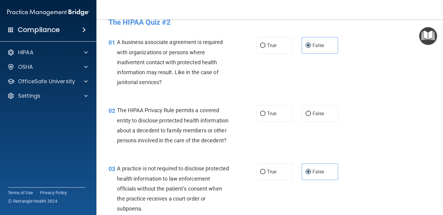
click at [278, 104] on div "02 The HIPAA Privacy Rule permits a covered entity to disclose protected health…" at bounding box center [270, 127] width 332 height 58
click at [278, 109] on label "True" at bounding box center [274, 113] width 36 height 17
click at [266, 112] on input "True" at bounding box center [262, 114] width 5 height 5
radio input "true"
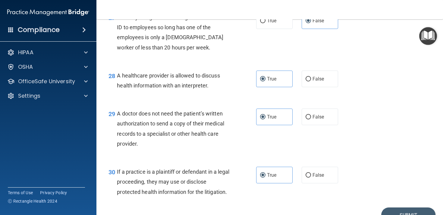
scroll to position [1489, 0]
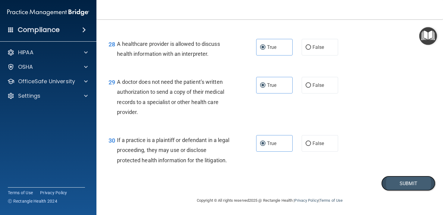
click at [412, 180] on button "Submit" at bounding box center [408, 183] width 54 height 15
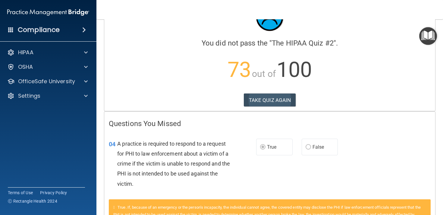
scroll to position [30, 0]
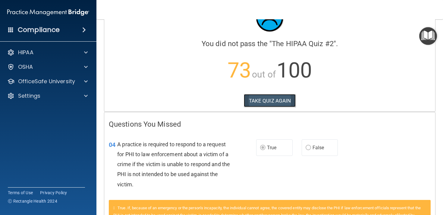
click at [273, 102] on button "TAKE QUIZ AGAIN" at bounding box center [270, 100] width 52 height 13
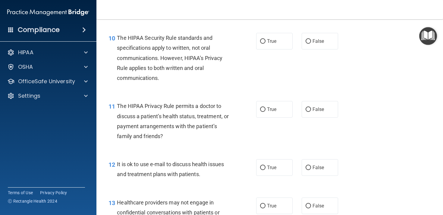
scroll to position [603, 0]
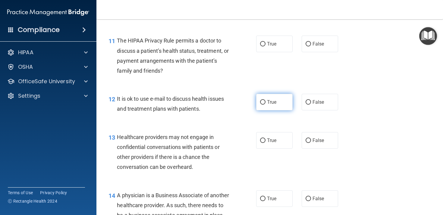
click at [287, 105] on label "True" at bounding box center [274, 102] width 36 height 17
click at [266, 105] on input "True" at bounding box center [262, 102] width 5 height 5
radio input "true"
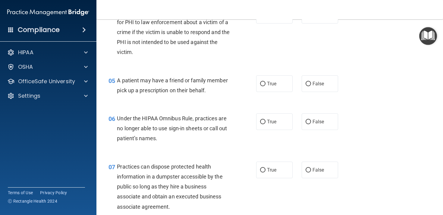
scroll to position [201, 0]
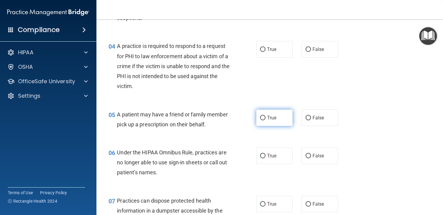
click at [283, 117] on label "True" at bounding box center [274, 117] width 36 height 17
click at [266, 117] on input "True" at bounding box center [262, 118] width 5 height 5
radio input "true"
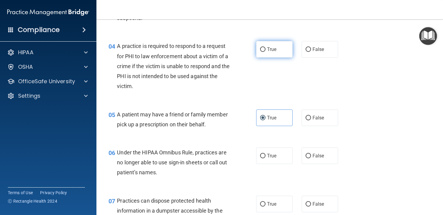
click at [273, 50] on span "True" at bounding box center [271, 49] width 9 height 6
click at [266, 50] on input "True" at bounding box center [262, 49] width 5 height 5
radio input "true"
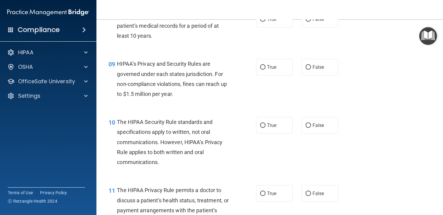
scroll to position [454, 0]
click at [323, 71] on label "False" at bounding box center [320, 67] width 36 height 17
click at [311, 70] on input "False" at bounding box center [308, 67] width 5 height 5
radio input "true"
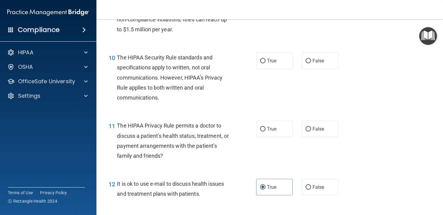
scroll to position [527, 0]
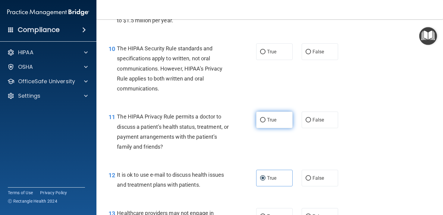
click at [272, 117] on span "True" at bounding box center [271, 120] width 9 height 6
click at [266, 118] on input "True" at bounding box center [262, 120] width 5 height 5
radio input "true"
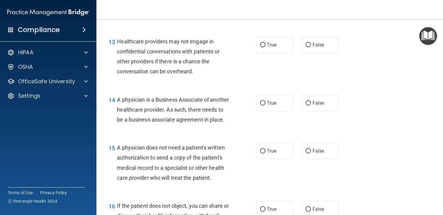
scroll to position [698, 0]
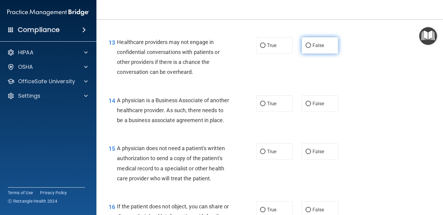
click at [319, 48] on span "False" at bounding box center [319, 46] width 12 height 6
click at [311, 48] on input "False" at bounding box center [308, 45] width 5 height 5
radio input "true"
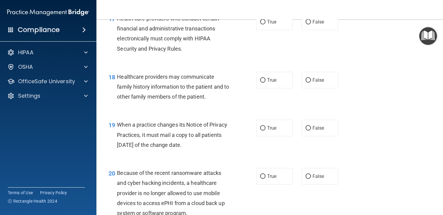
scroll to position [944, 0]
click at [335, 89] on label "False" at bounding box center [320, 80] width 36 height 17
click at [311, 83] on input "False" at bounding box center [308, 80] width 5 height 5
radio input "true"
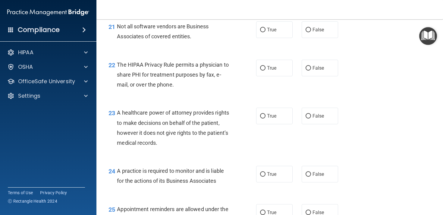
scroll to position [1159, 0]
click at [285, 38] on label "True" at bounding box center [274, 30] width 36 height 17
click at [266, 33] on input "True" at bounding box center [262, 30] width 5 height 5
radio input "true"
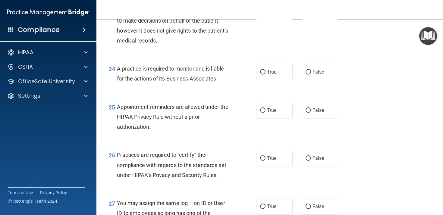
scroll to position [1264, 0]
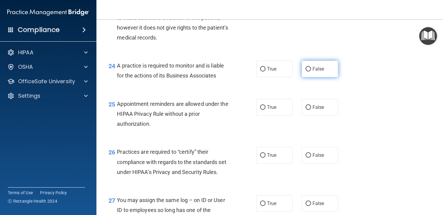
click at [320, 72] on span "False" at bounding box center [319, 69] width 12 height 6
click at [311, 71] on input "False" at bounding box center [308, 69] width 5 height 5
radio input "true"
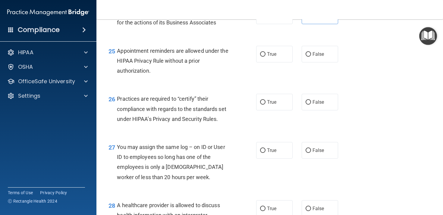
scroll to position [1321, 0]
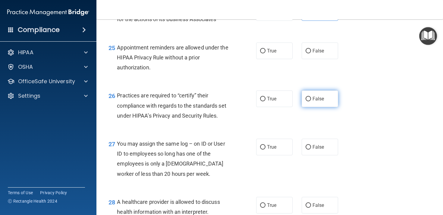
click at [336, 107] on label "False" at bounding box center [320, 98] width 36 height 17
click at [311, 101] on input "False" at bounding box center [308, 99] width 5 height 5
radio input "true"
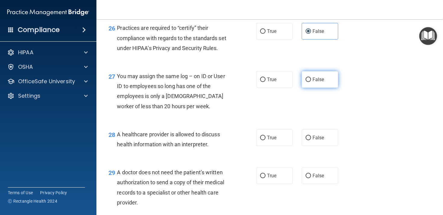
click at [319, 82] on span "False" at bounding box center [319, 80] width 12 height 6
click at [311, 82] on input "False" at bounding box center [308, 79] width 5 height 5
radio input "true"
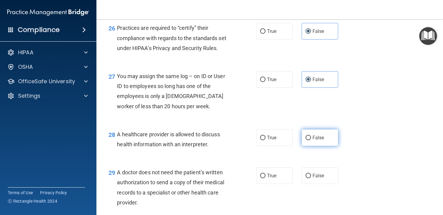
click at [324, 146] on label "False" at bounding box center [320, 137] width 36 height 17
click at [311, 140] on input "False" at bounding box center [308, 138] width 5 height 5
radio input "true"
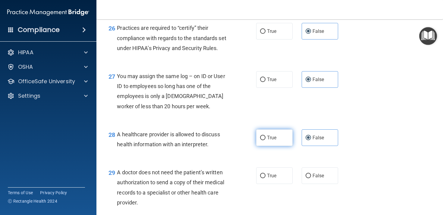
click at [281, 146] on label "True" at bounding box center [274, 137] width 36 height 17
click at [266, 140] on input "True" at bounding box center [262, 138] width 5 height 5
radio input "true"
radio input "false"
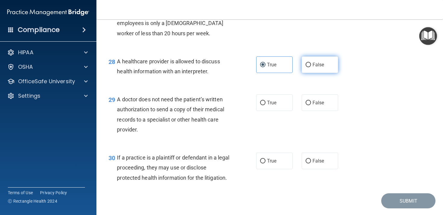
scroll to position [1462, 0]
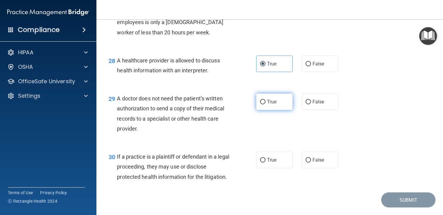
click at [267, 110] on label "True" at bounding box center [274, 101] width 36 height 17
click at [266, 104] on input "True" at bounding box center [262, 102] width 5 height 5
radio input "true"
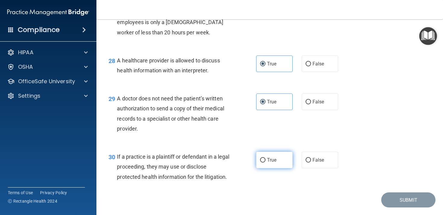
click at [271, 163] on span "True" at bounding box center [271, 160] width 9 height 6
click at [266, 162] on input "True" at bounding box center [262, 160] width 5 height 5
radio input "true"
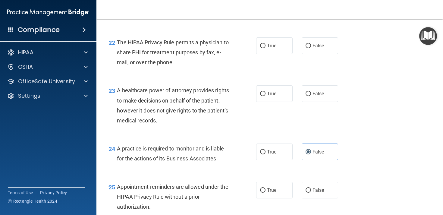
scroll to position [1151, 0]
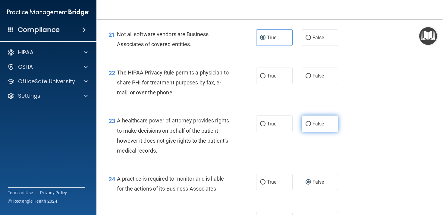
click at [328, 132] on label "False" at bounding box center [320, 123] width 36 height 17
click at [311, 126] on input "False" at bounding box center [308, 124] width 5 height 5
radio input "true"
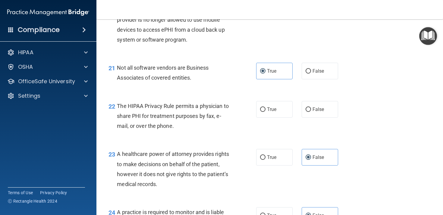
scroll to position [1118, 0]
click at [274, 117] on label "True" at bounding box center [274, 109] width 36 height 17
click at [266, 112] on input "True" at bounding box center [262, 109] width 5 height 5
radio input "true"
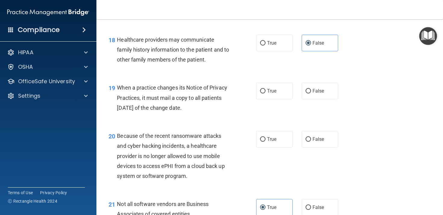
scroll to position [981, 0]
click at [323, 142] on span "False" at bounding box center [319, 140] width 12 height 6
click at [311, 142] on input "False" at bounding box center [308, 139] width 5 height 5
radio input "true"
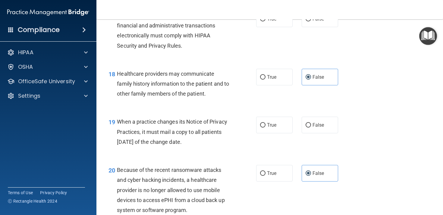
scroll to position [947, 0]
click at [313, 128] on span "False" at bounding box center [319, 125] width 12 height 6
click at [311, 128] on input "False" at bounding box center [308, 125] width 5 height 5
radio input "true"
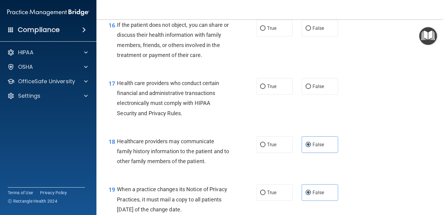
scroll to position [860, 0]
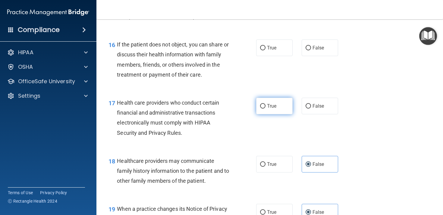
click at [283, 114] on label "True" at bounding box center [274, 106] width 36 height 17
click at [266, 109] on input "True" at bounding box center [262, 106] width 5 height 5
radio input "true"
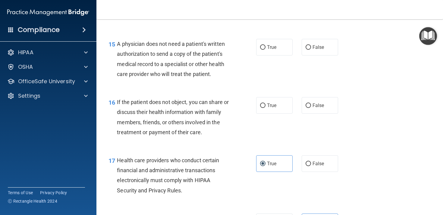
scroll to position [802, 0]
click at [276, 109] on span "True" at bounding box center [271, 106] width 9 height 6
click at [266, 108] on input "True" at bounding box center [262, 106] width 5 height 5
radio input "true"
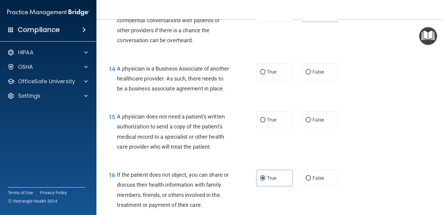
scroll to position [730, 0]
click at [277, 128] on label "True" at bounding box center [274, 119] width 36 height 17
click at [266, 122] on input "True" at bounding box center [262, 120] width 5 height 5
radio input "true"
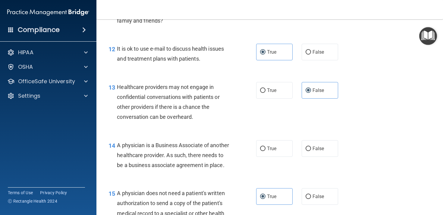
scroll to position [643, 0]
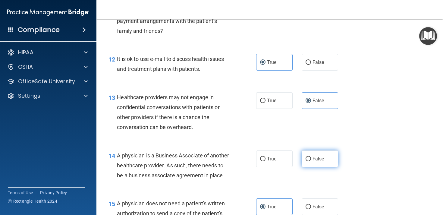
click at [319, 165] on label "False" at bounding box center [320, 158] width 36 height 17
click at [311, 161] on input "False" at bounding box center [308, 159] width 5 height 5
radio input "true"
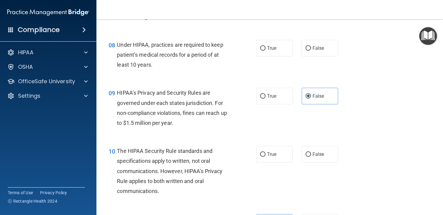
scroll to position [431, 0]
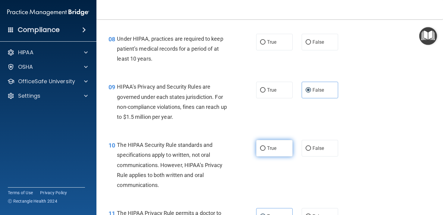
click at [272, 145] on label "True" at bounding box center [274, 148] width 36 height 17
click at [266, 146] on input "True" at bounding box center [262, 148] width 5 height 5
radio input "true"
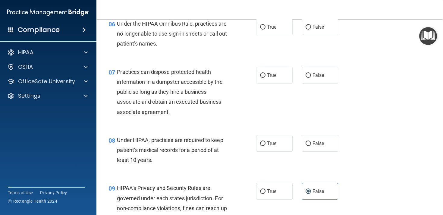
scroll to position [331, 0]
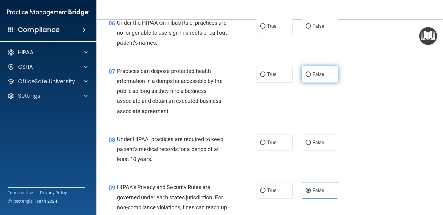
click at [321, 78] on label "False" at bounding box center [320, 74] width 36 height 17
click at [311, 77] on input "False" at bounding box center [308, 74] width 5 height 5
radio input "true"
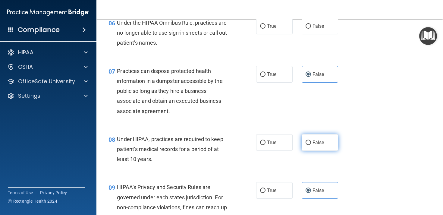
click at [325, 137] on label "False" at bounding box center [320, 142] width 36 height 17
click at [311, 140] on input "False" at bounding box center [308, 142] width 5 height 5
radio input "true"
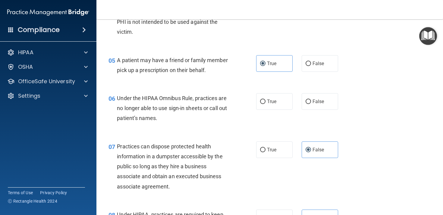
scroll to position [249, 0]
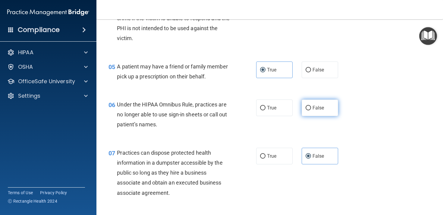
click at [326, 114] on label "False" at bounding box center [320, 107] width 36 height 17
click at [311, 110] on input "False" at bounding box center [308, 108] width 5 height 5
radio input "true"
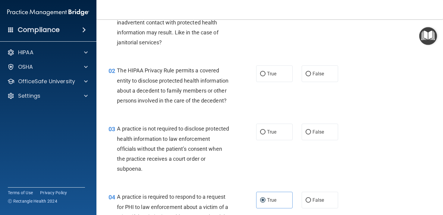
scroll to position [49, 0]
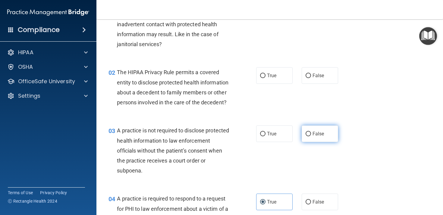
click at [325, 132] on label "False" at bounding box center [320, 133] width 36 height 17
click at [311, 132] on input "False" at bounding box center [308, 134] width 5 height 5
radio input "true"
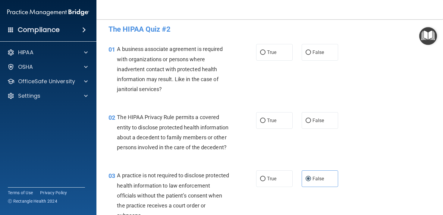
scroll to position [0, 0]
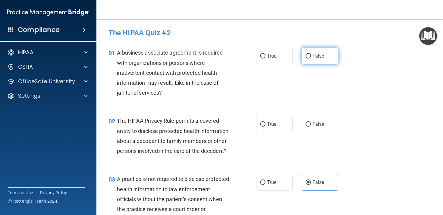
click at [319, 56] on span "False" at bounding box center [319, 56] width 12 height 6
click at [311, 56] on input "False" at bounding box center [308, 56] width 5 height 5
radio input "true"
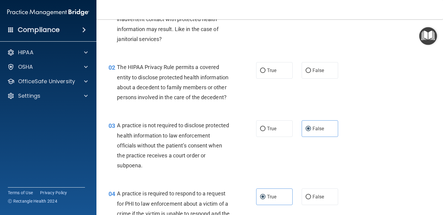
scroll to position [56, 0]
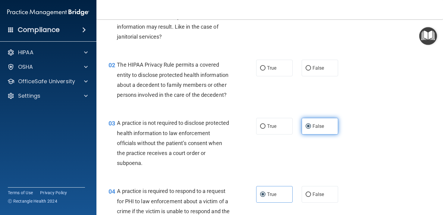
click at [320, 127] on span "False" at bounding box center [319, 126] width 12 height 6
click at [311, 127] on input "False" at bounding box center [308, 126] width 5 height 5
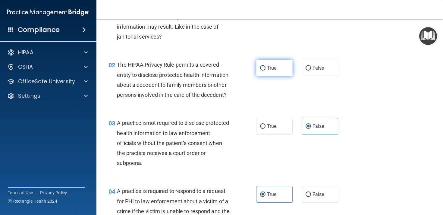
click at [275, 72] on label "True" at bounding box center [274, 68] width 36 height 17
click at [266, 71] on input "True" at bounding box center [262, 68] width 5 height 5
radio input "true"
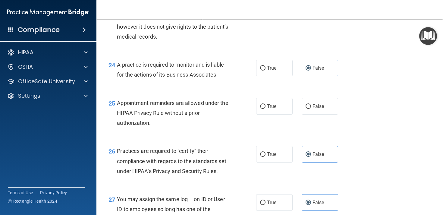
scroll to position [1264, 0]
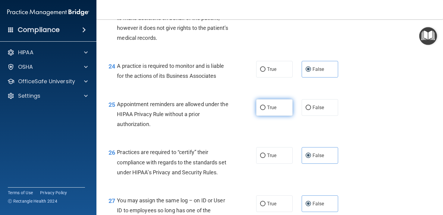
click at [261, 111] on label "True" at bounding box center [274, 107] width 36 height 17
click at [261, 110] on input "True" at bounding box center [262, 107] width 5 height 5
radio input "true"
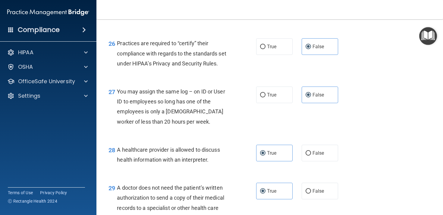
scroll to position [1489, 0]
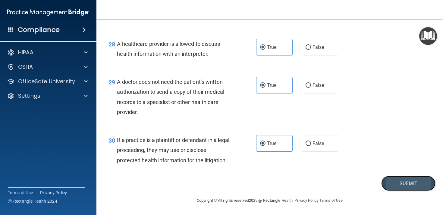
click at [392, 183] on button "Submit" at bounding box center [408, 183] width 54 height 15
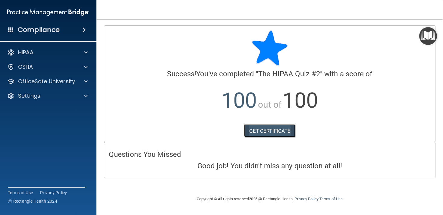
click at [266, 129] on link "GET CERTIFICATE" at bounding box center [270, 130] width 52 height 13
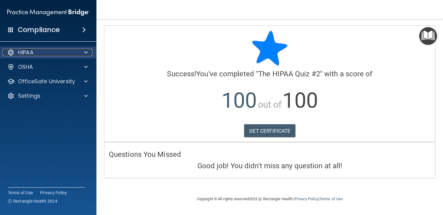
click at [77, 55] on div "HIPAA" at bounding box center [40, 52] width 75 height 7
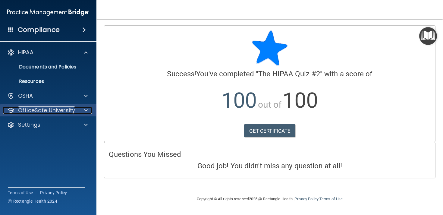
click at [60, 109] on p "OfficeSafe University" at bounding box center [46, 110] width 57 height 7
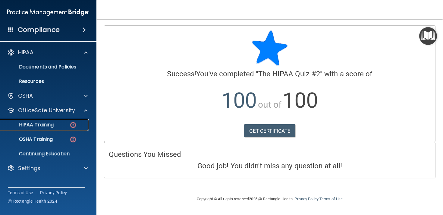
click at [53, 122] on p "HIPAA Training" at bounding box center [29, 125] width 50 height 6
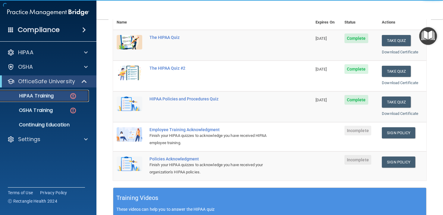
scroll to position [87, 0]
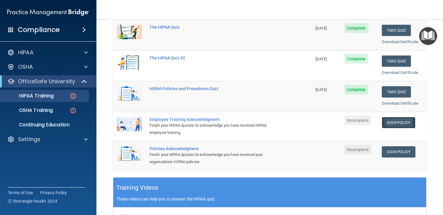
click at [390, 119] on link "Sign Policy" at bounding box center [398, 122] width 33 height 11
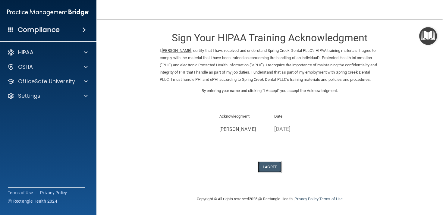
click at [264, 172] on button "I Agree" at bounding box center [270, 166] width 24 height 11
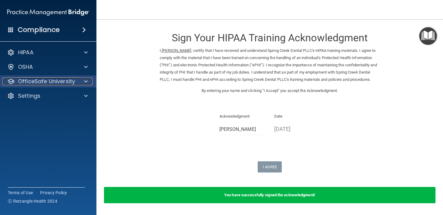
click at [77, 80] on div at bounding box center [84, 81] width 15 height 7
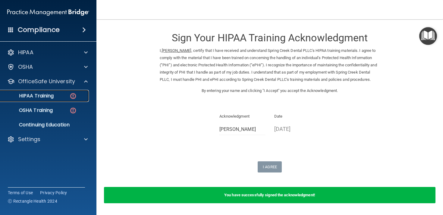
click at [64, 95] on div "HIPAA Training" at bounding box center [45, 96] width 82 height 6
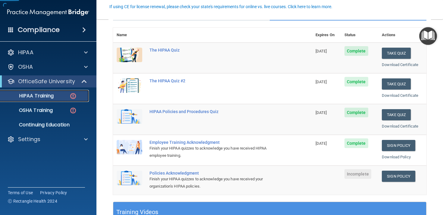
scroll to position [67, 0]
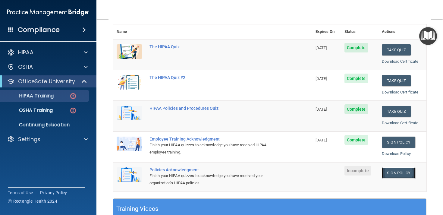
click at [394, 174] on link "Sign Policy" at bounding box center [398, 172] width 33 height 11
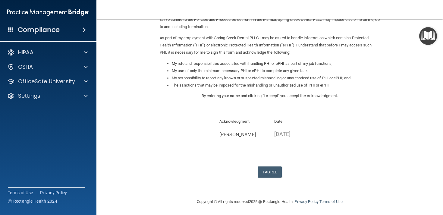
scroll to position [61, 0]
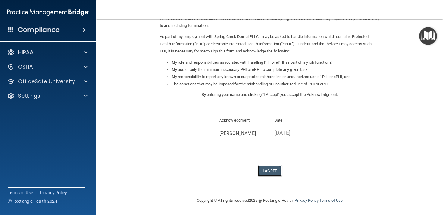
click at [264, 167] on button "I Agree" at bounding box center [270, 170] width 24 height 11
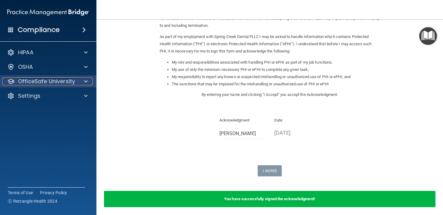
click at [75, 80] on div "OfficeSafe University" at bounding box center [40, 81] width 75 height 7
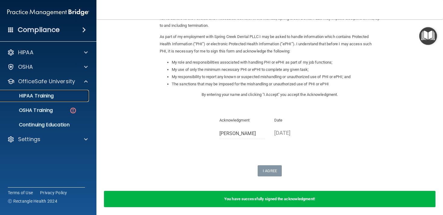
click at [63, 96] on div "HIPAA Training" at bounding box center [45, 96] width 82 height 6
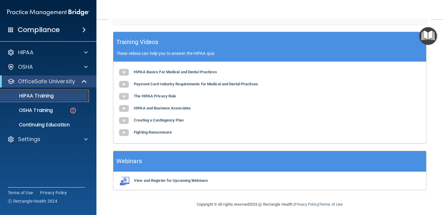
scroll to position [239, 0]
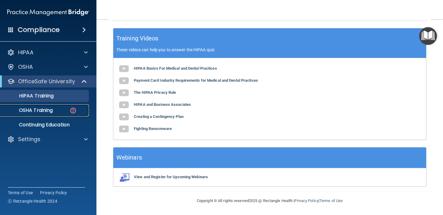
click at [73, 111] on img at bounding box center [73, 111] width 8 height 8
